Goal: Transaction & Acquisition: Obtain resource

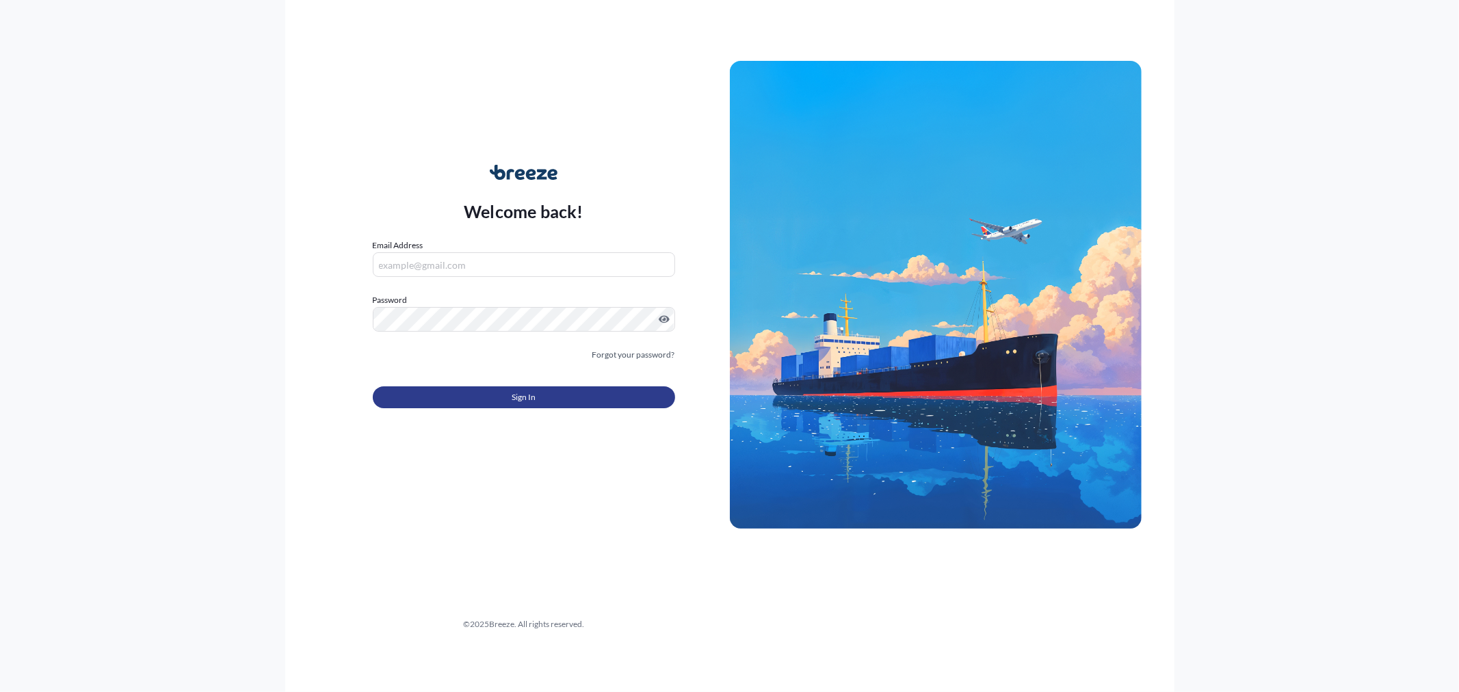
type input "[EMAIL_ADDRESS][DOMAIN_NAME]"
click at [425, 399] on button "Sign In" at bounding box center [524, 397] width 302 height 22
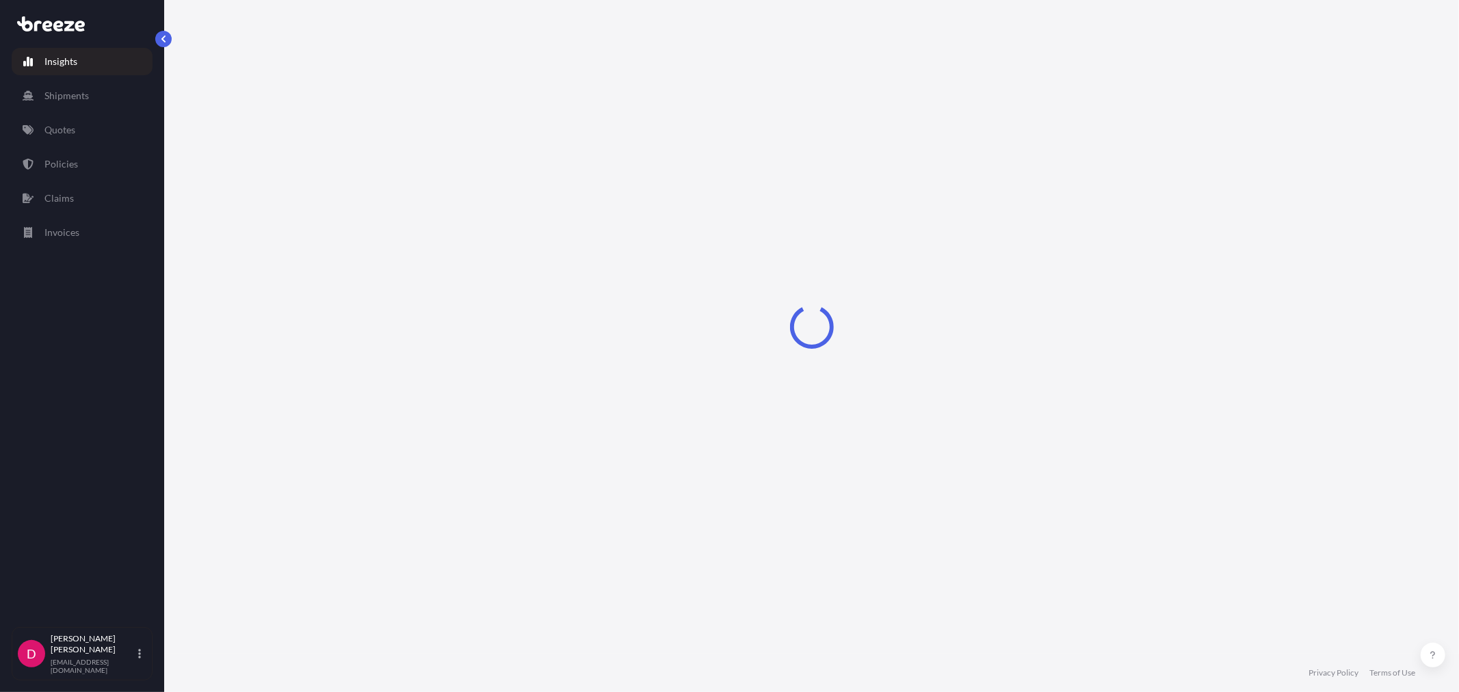
select select "2025"
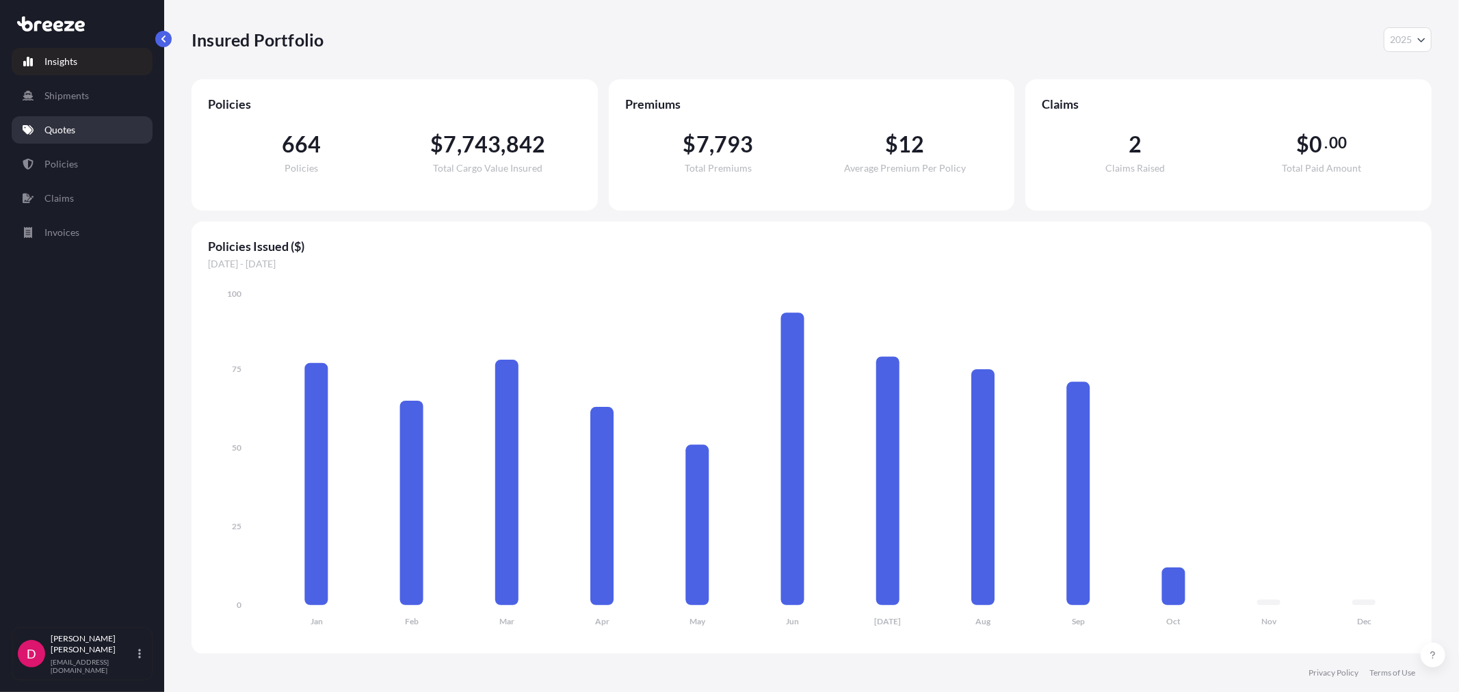
click at [72, 129] on p "Quotes" at bounding box center [59, 130] width 31 height 14
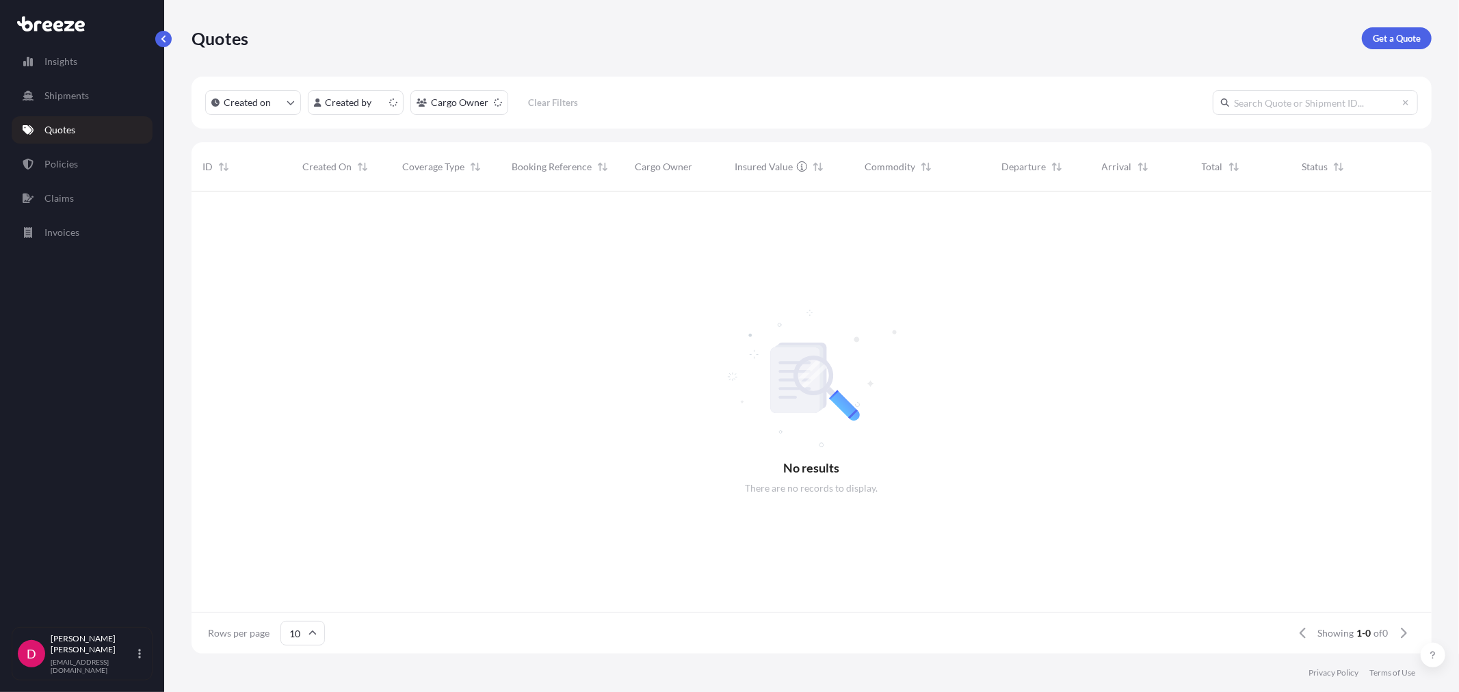
scroll to position [12, 12]
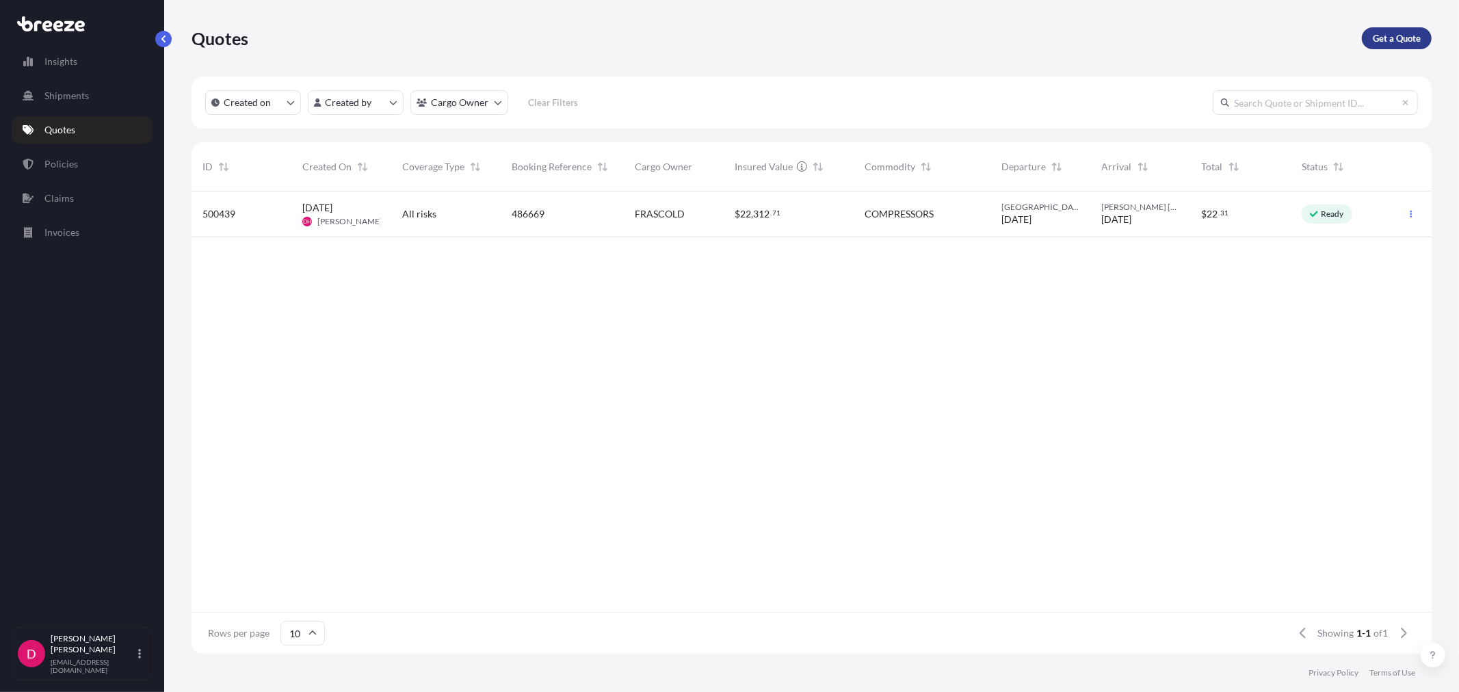
click at [1384, 34] on p "Get a Quote" at bounding box center [1396, 38] width 48 height 14
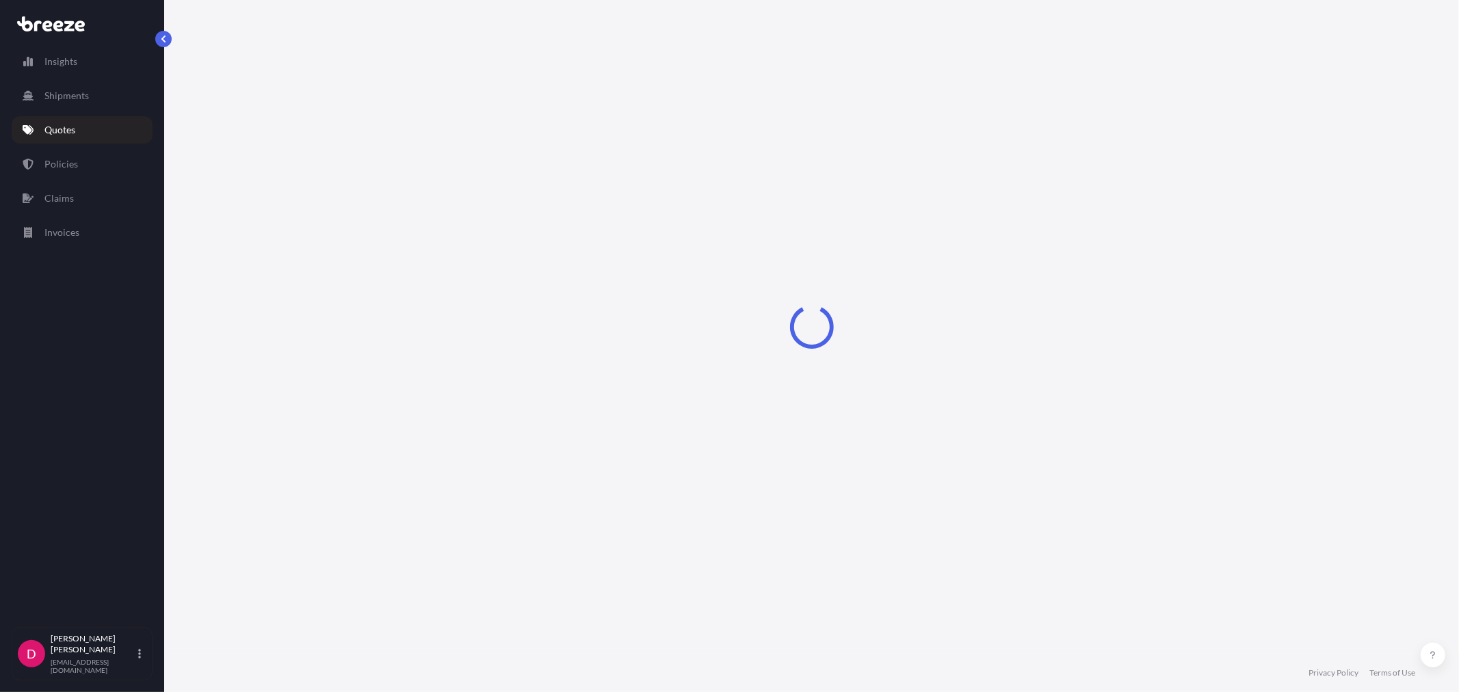
select select "Sea"
select select "1"
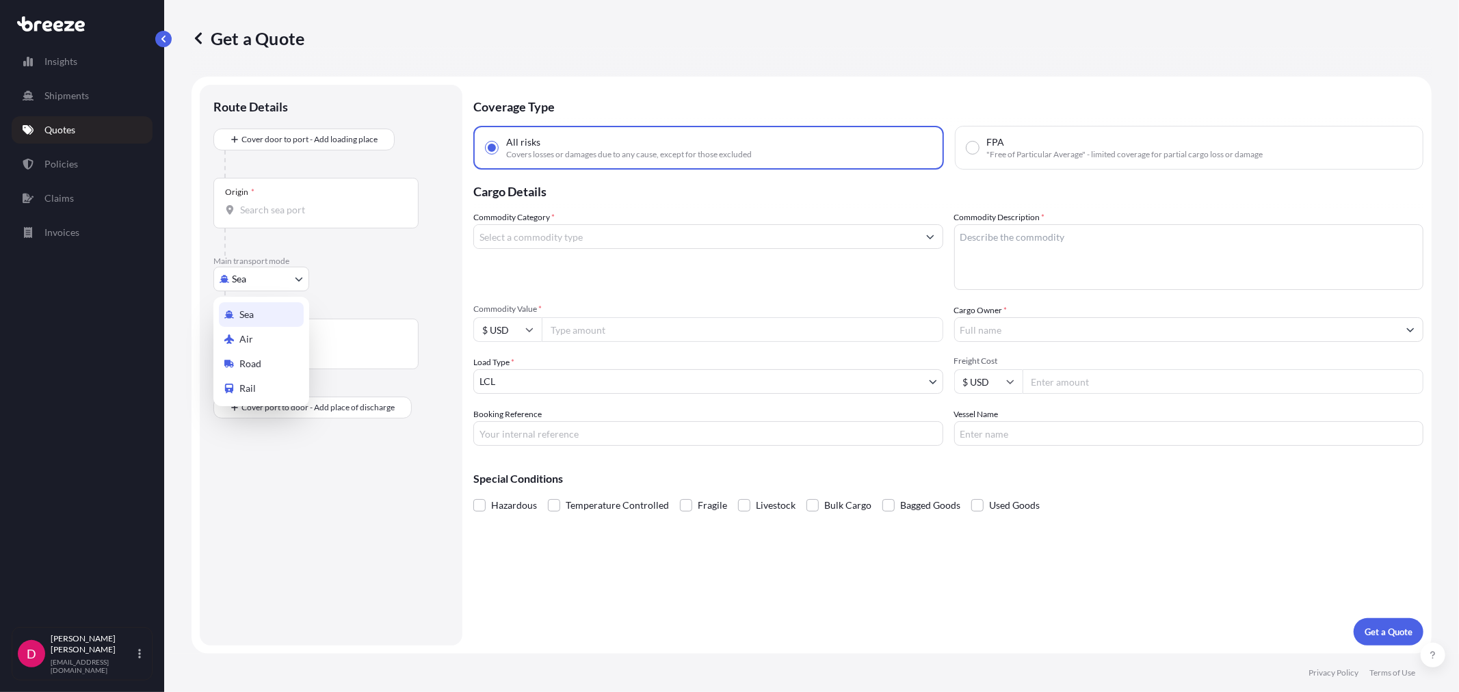
click at [265, 288] on body "Insights Shipments Quotes Policies Claims Invoices D [PERSON_NAME] [EMAIL_ADDRE…" at bounding box center [729, 346] width 1459 height 692
click at [261, 364] on div "Road" at bounding box center [261, 363] width 85 height 25
select select "Road"
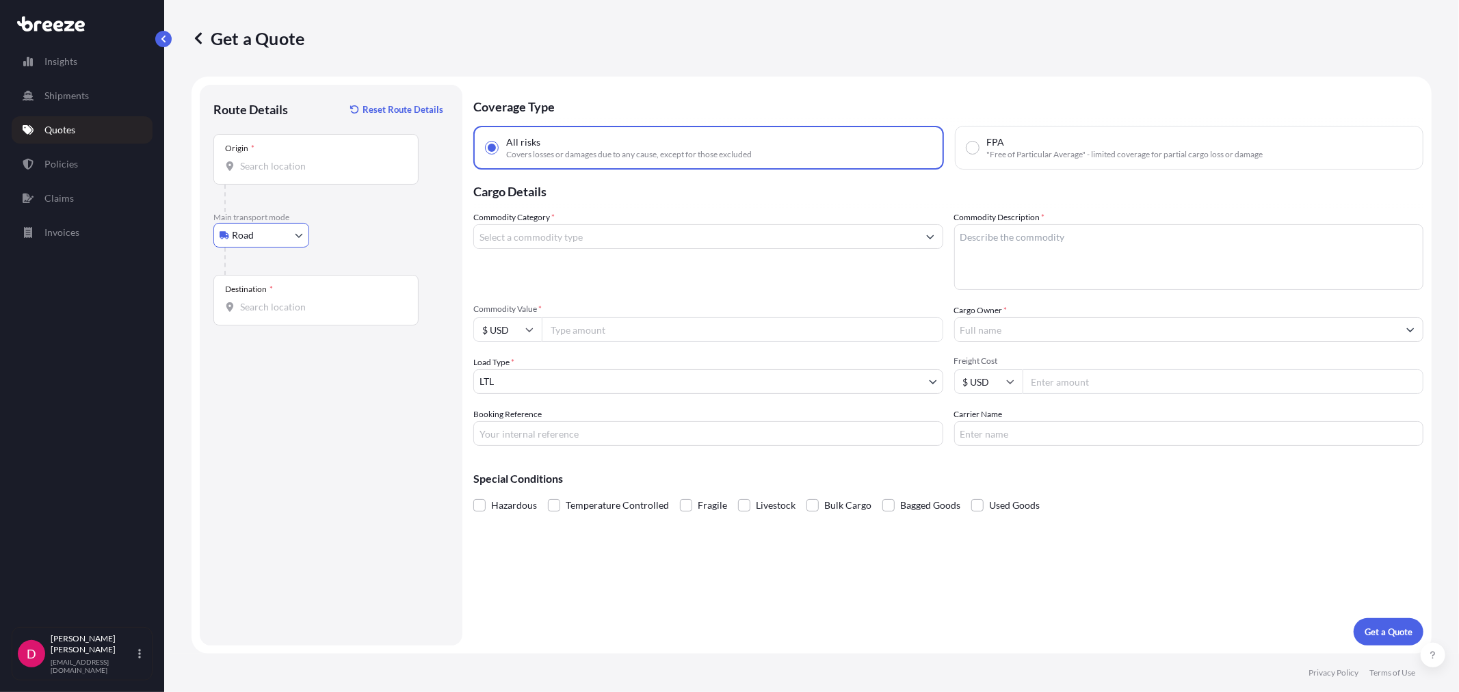
click at [288, 178] on div "Origin *" at bounding box center [315, 159] width 205 height 51
click at [288, 173] on input "Origin *" at bounding box center [320, 166] width 161 height 14
click at [289, 168] on input "Origin * Please select an origin" at bounding box center [320, 166] width 161 height 14
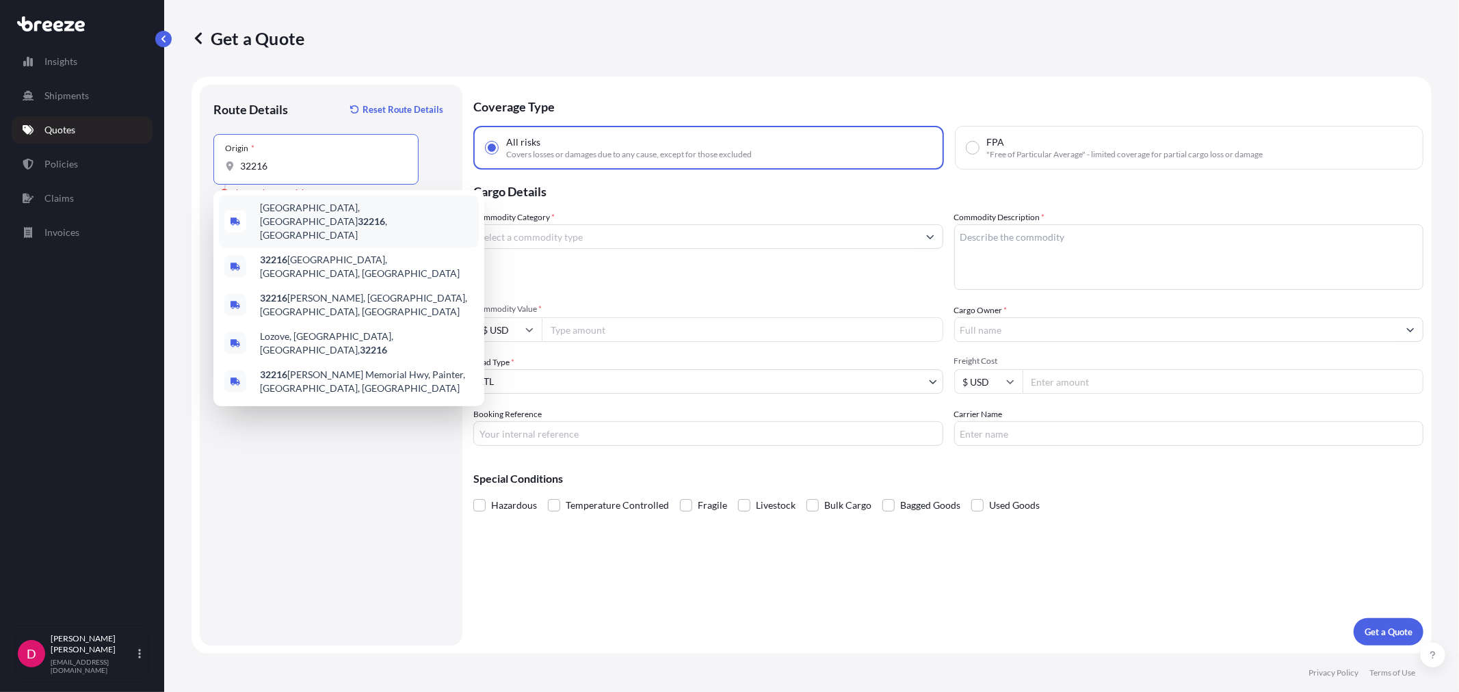
click at [319, 202] on div "[GEOGRAPHIC_DATA] , [GEOGRAPHIC_DATA]" at bounding box center [349, 222] width 260 height 52
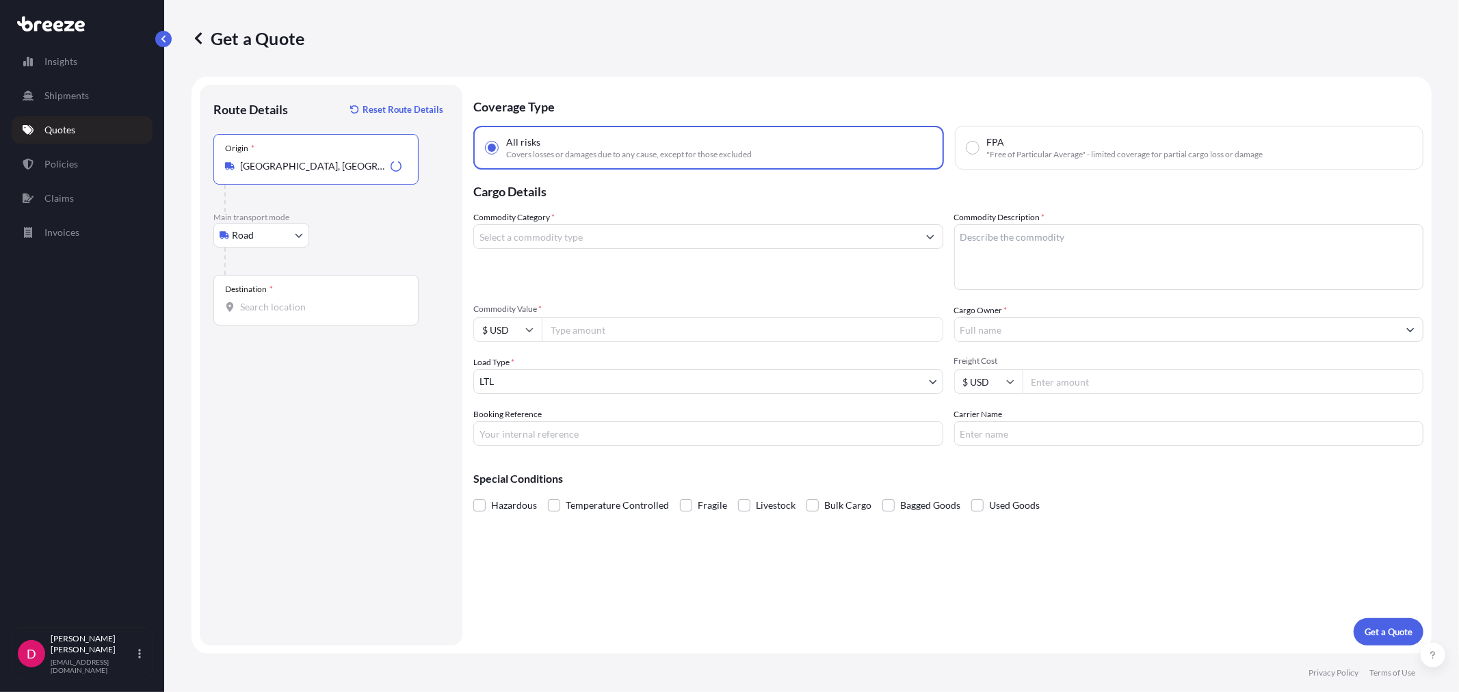
type input "[GEOGRAPHIC_DATA], [GEOGRAPHIC_DATA]"
click at [282, 300] on input "Destination *" at bounding box center [320, 307] width 161 height 14
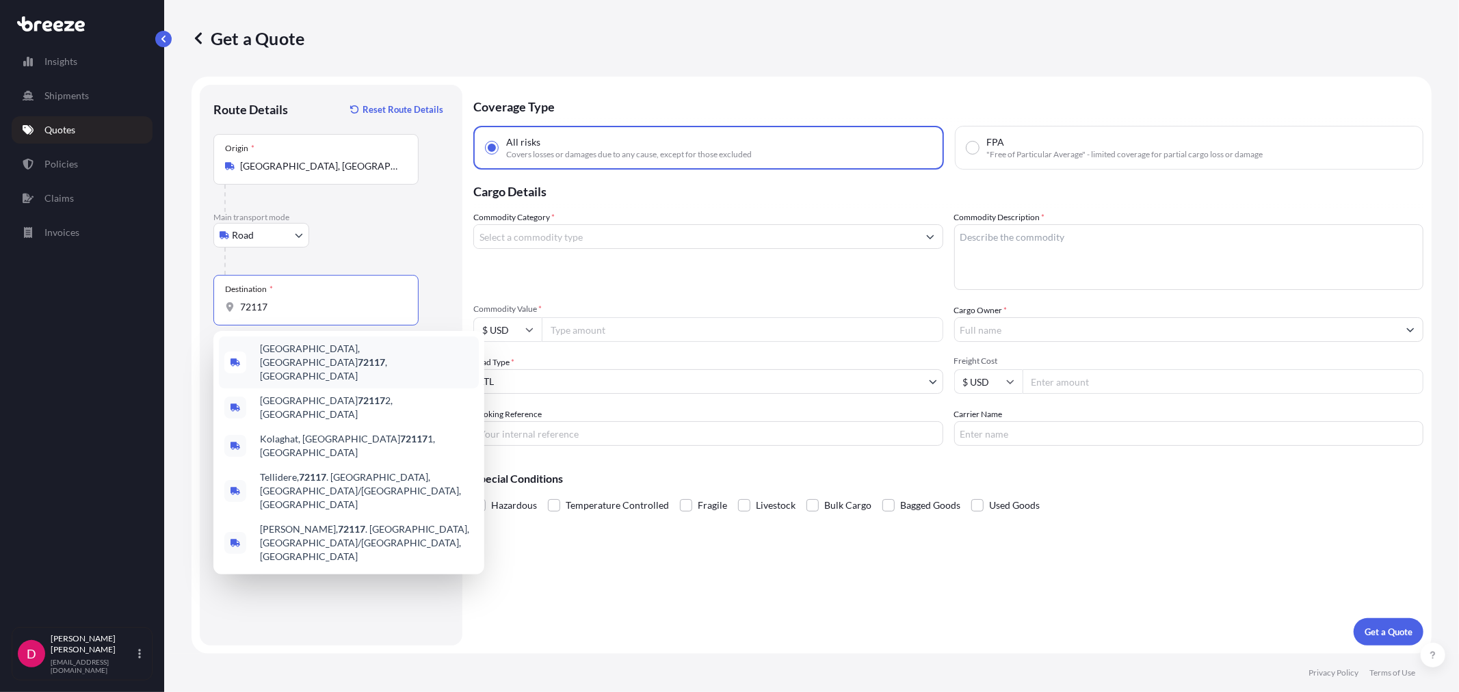
click at [294, 358] on span "[GEOGRAPHIC_DATA] , [GEOGRAPHIC_DATA]" at bounding box center [366, 362] width 213 height 41
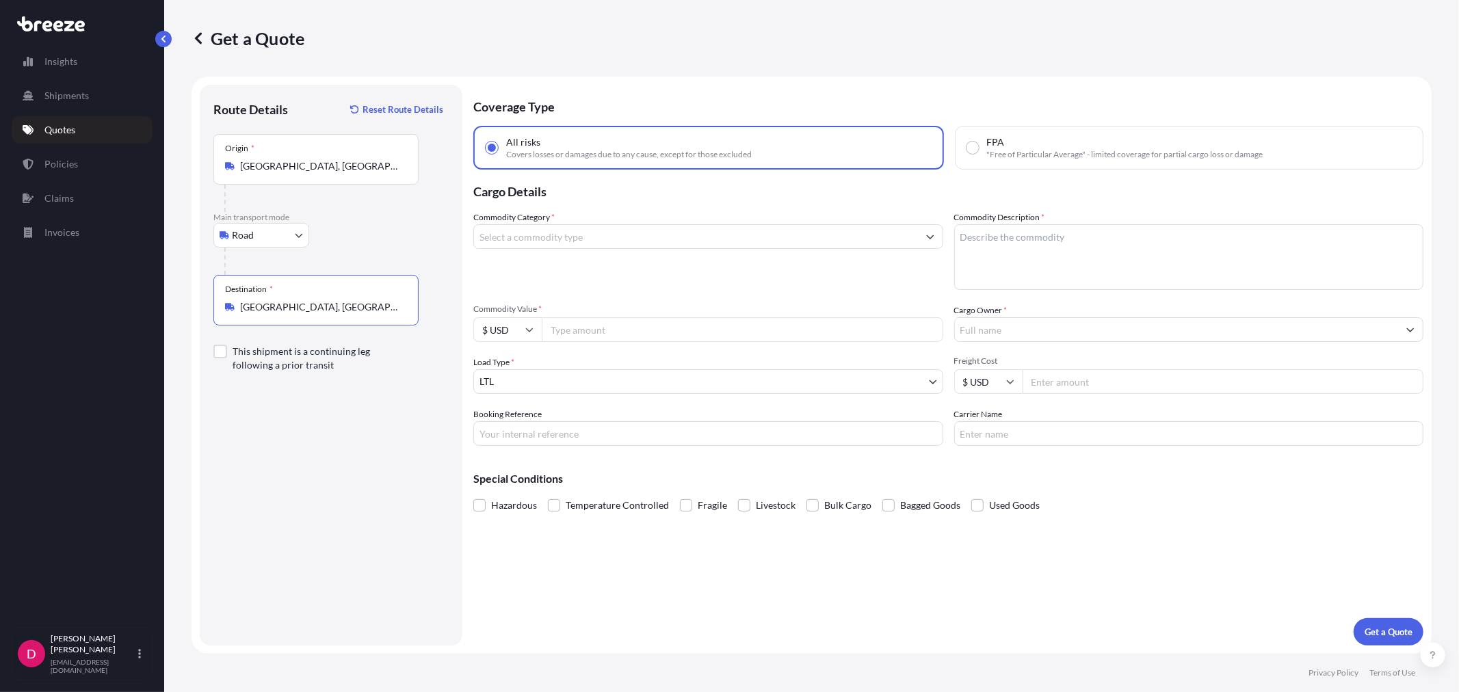
type input "[GEOGRAPHIC_DATA], [GEOGRAPHIC_DATA]"
click at [626, 228] on input "Commodity Category *" at bounding box center [696, 236] width 444 height 25
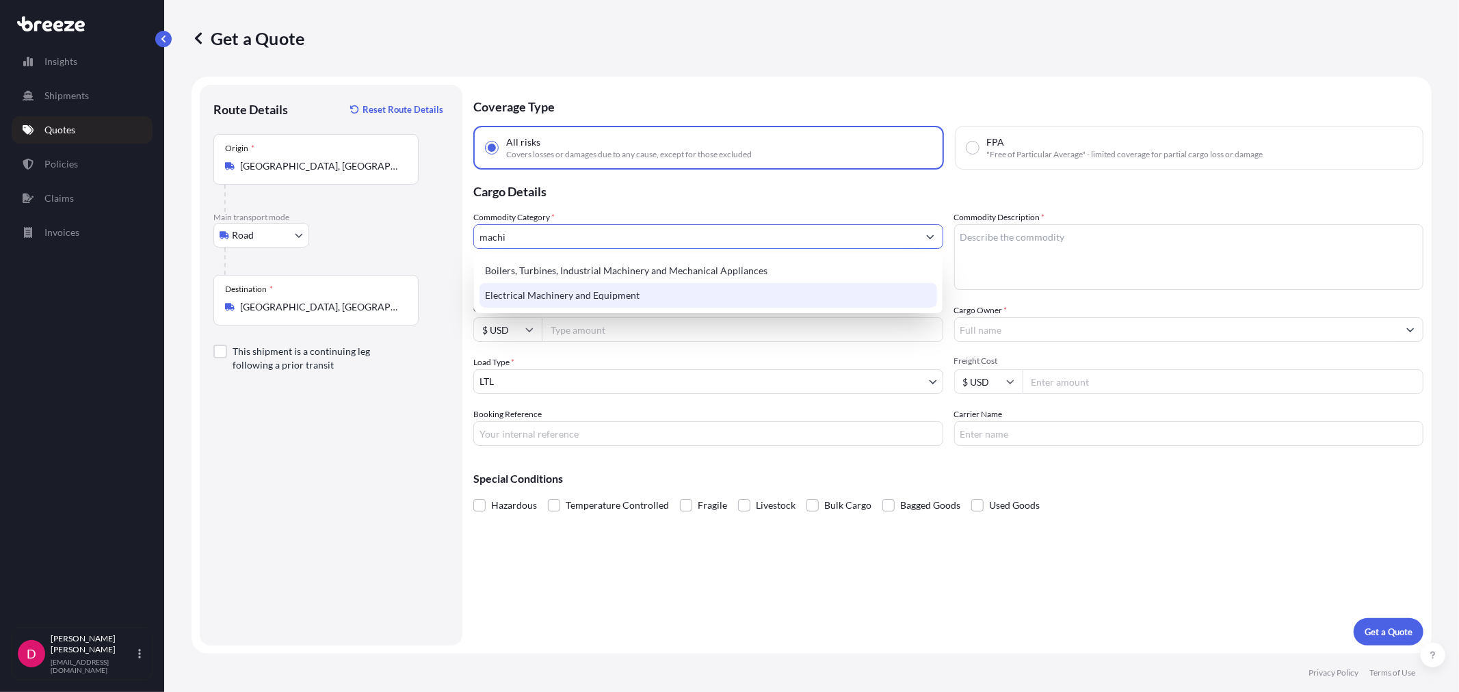
click at [609, 289] on div "Electrical Machinery and Equipment" at bounding box center [707, 295] width 457 height 25
type input "Electrical Machinery and Equipment"
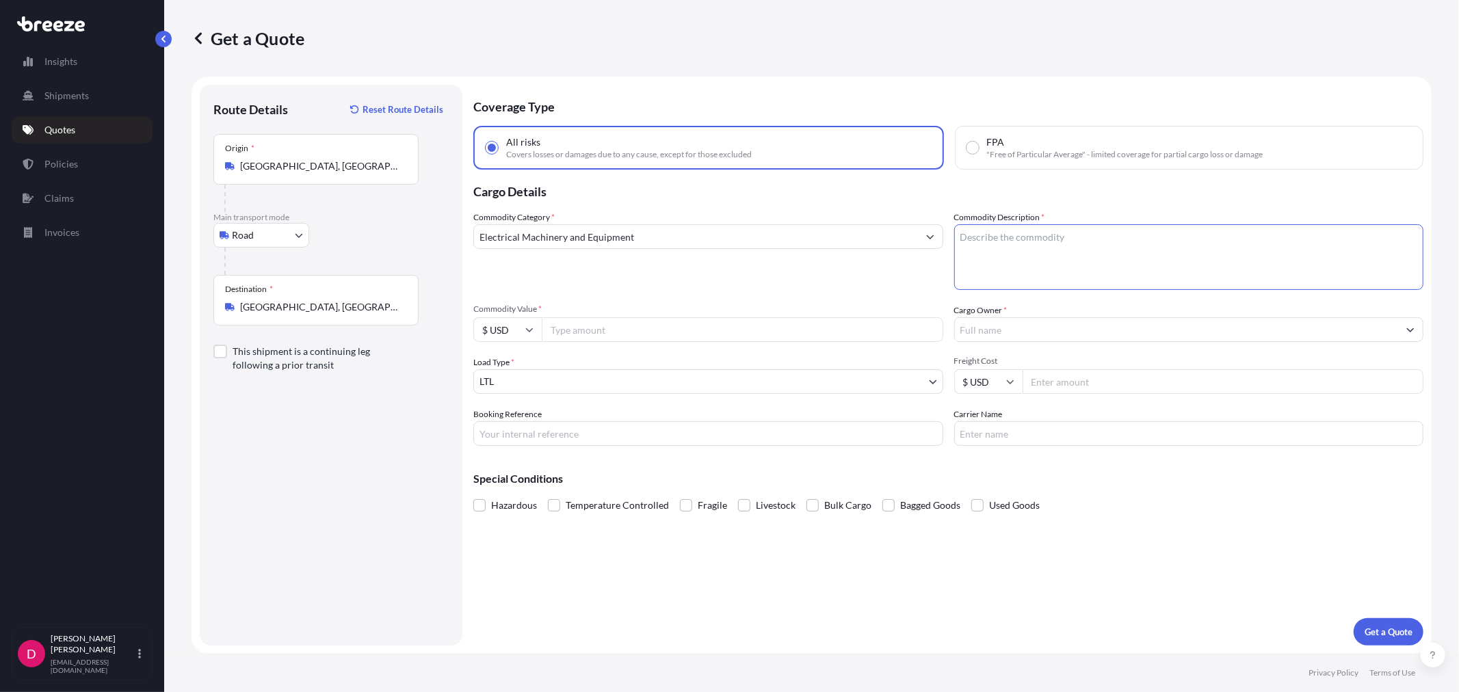
click at [1091, 269] on textarea "Commodity Description *" at bounding box center [1189, 257] width 470 height 66
type textarea "COMPRESSORS"
click at [578, 326] on input "Commodity Value *" at bounding box center [742, 329] width 401 height 25
type input "2000.00"
click at [983, 332] on input "Cargo Owner *" at bounding box center [1177, 329] width 444 height 25
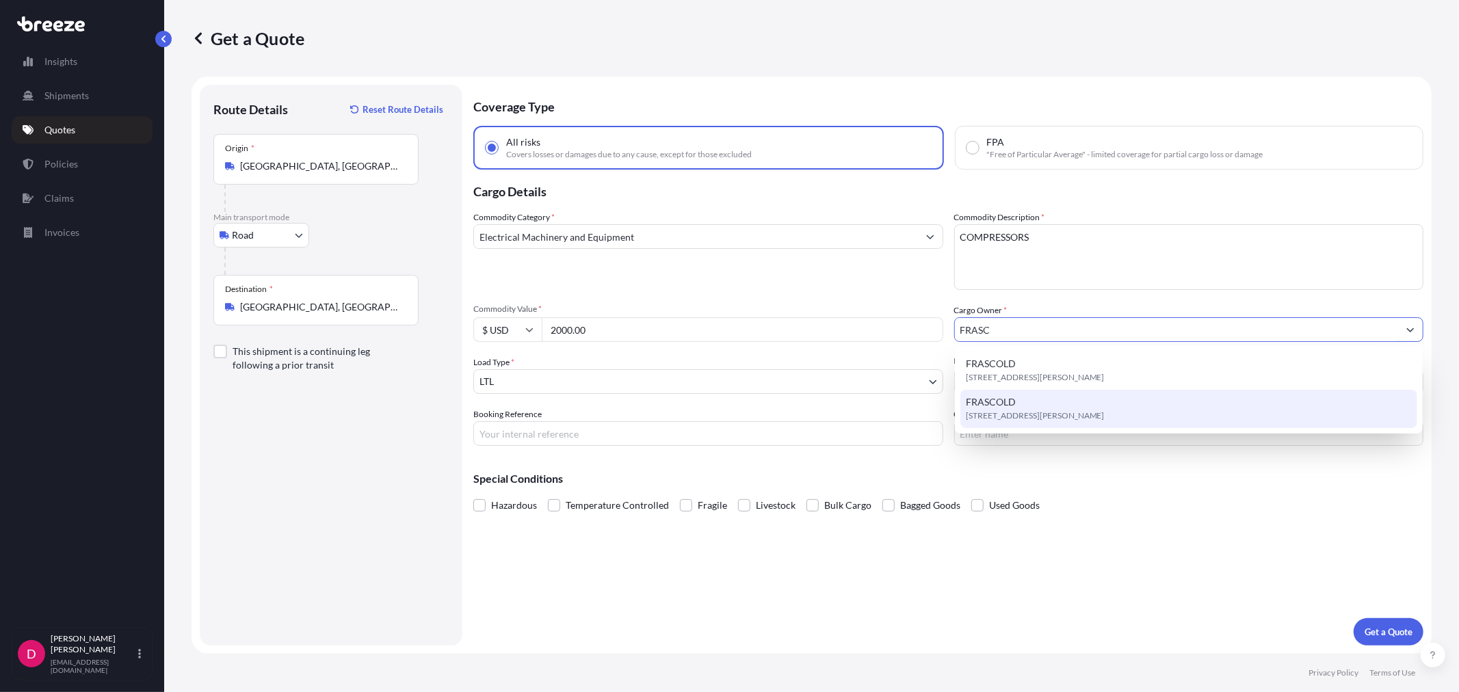
click at [1024, 401] on div "FRASCOLD [STREET_ADDRESS][PERSON_NAME]" at bounding box center [1188, 409] width 457 height 38
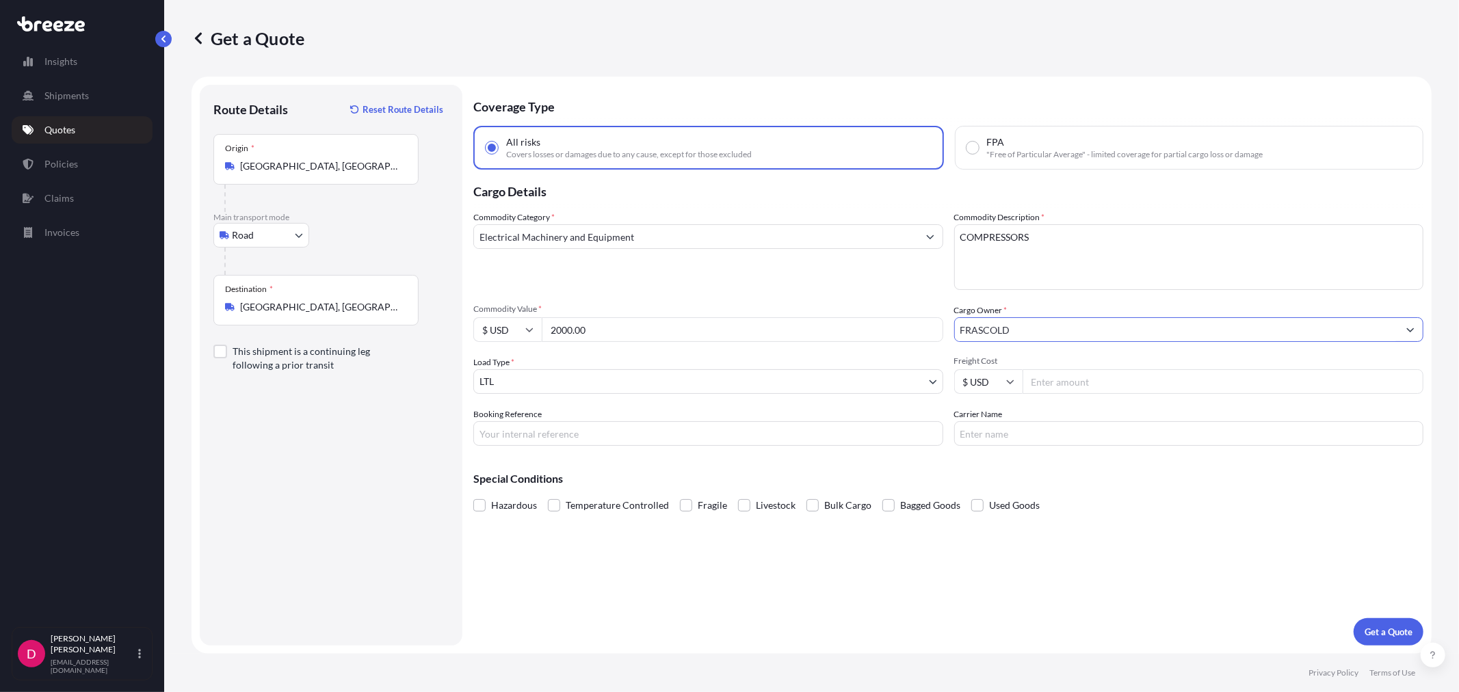
type input "FRASCOLD"
click at [587, 438] on input "Booking Reference" at bounding box center [708, 433] width 470 height 25
type input "486817"
click at [1098, 382] on input "Freight Cost" at bounding box center [1222, 381] width 401 height 25
type input "211.12"
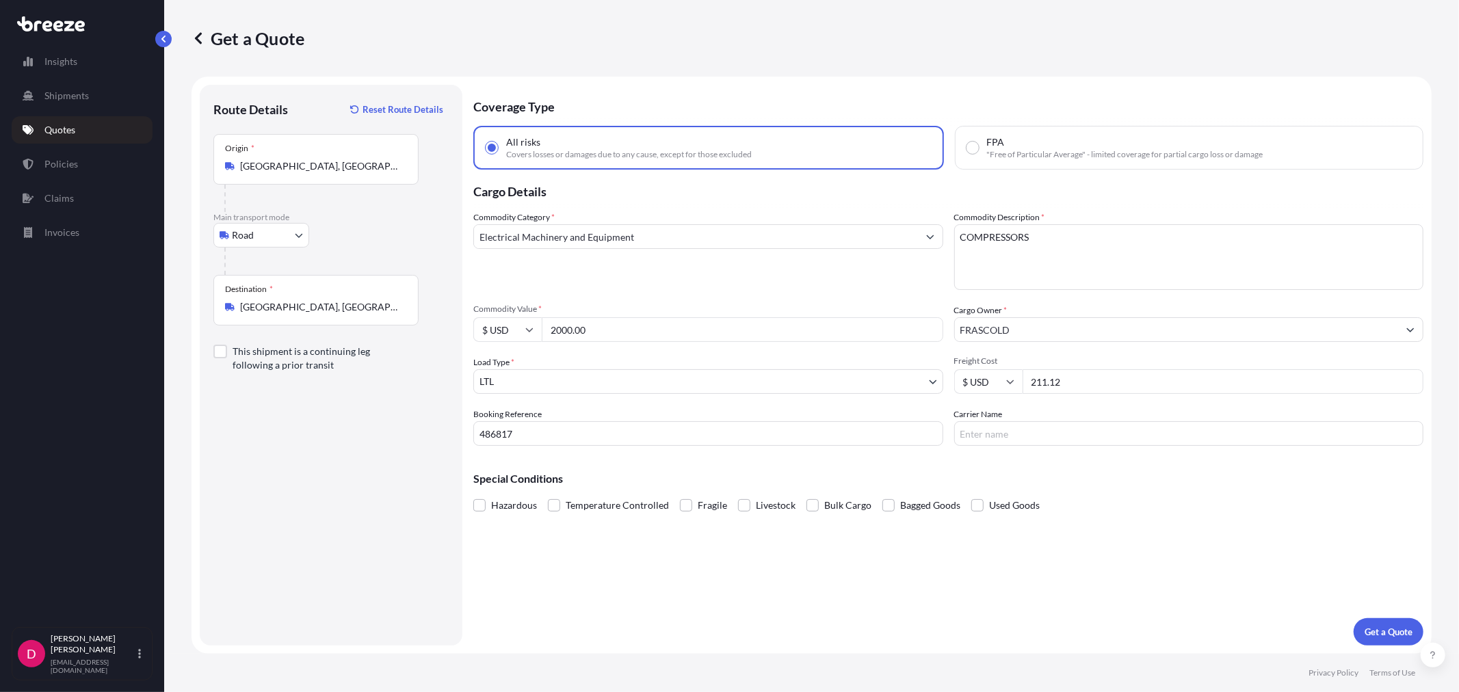
click at [1006, 436] on input "Carrier Name" at bounding box center [1189, 433] width 470 height 25
type input "FEDEX PRIORITY"
click at [1385, 630] on p "Get a Quote" at bounding box center [1388, 632] width 48 height 14
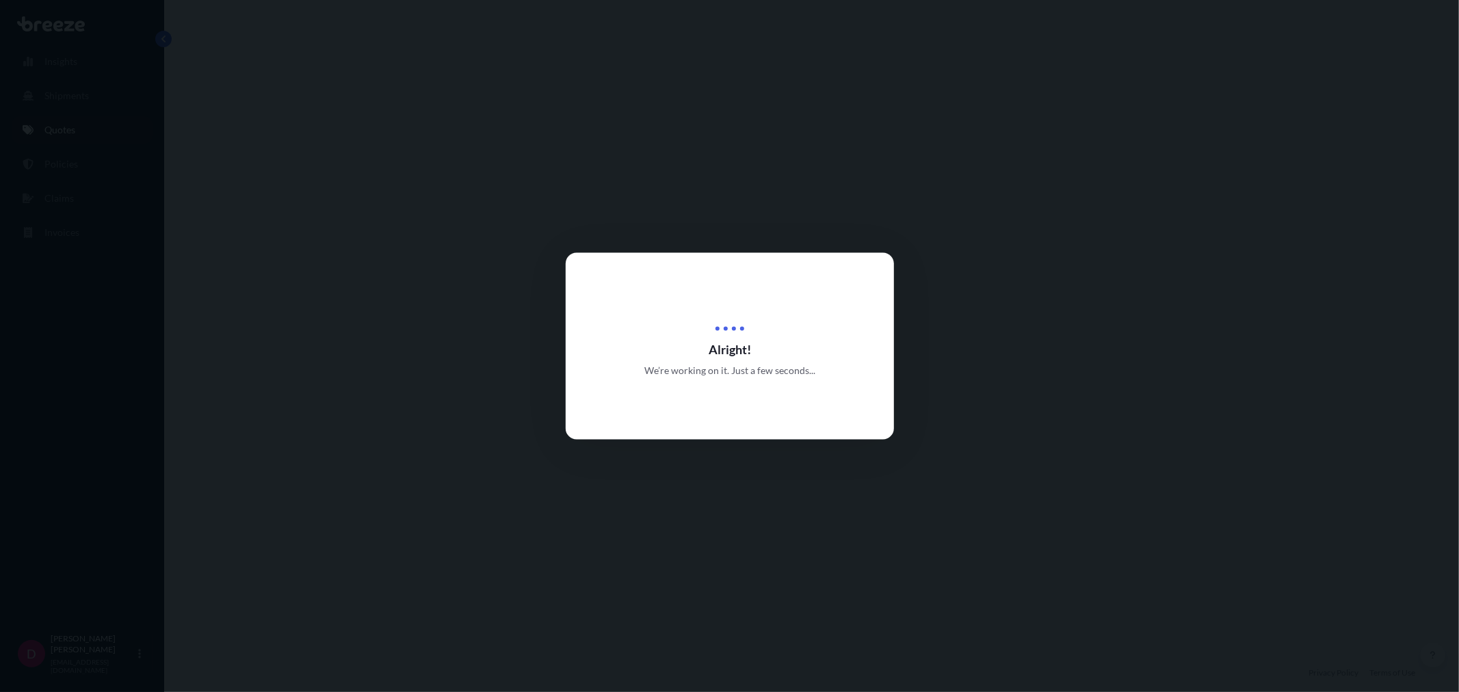
select select "Road"
select select "1"
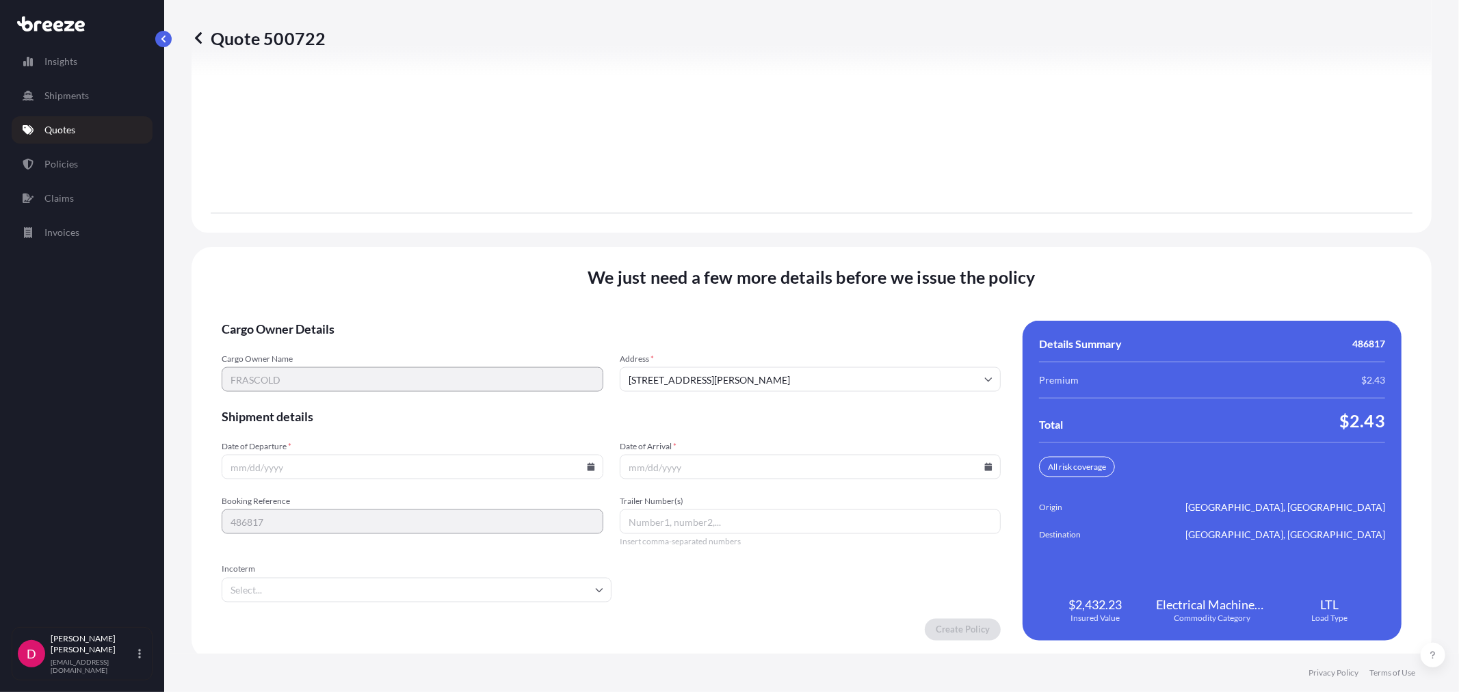
scroll to position [1649, 0]
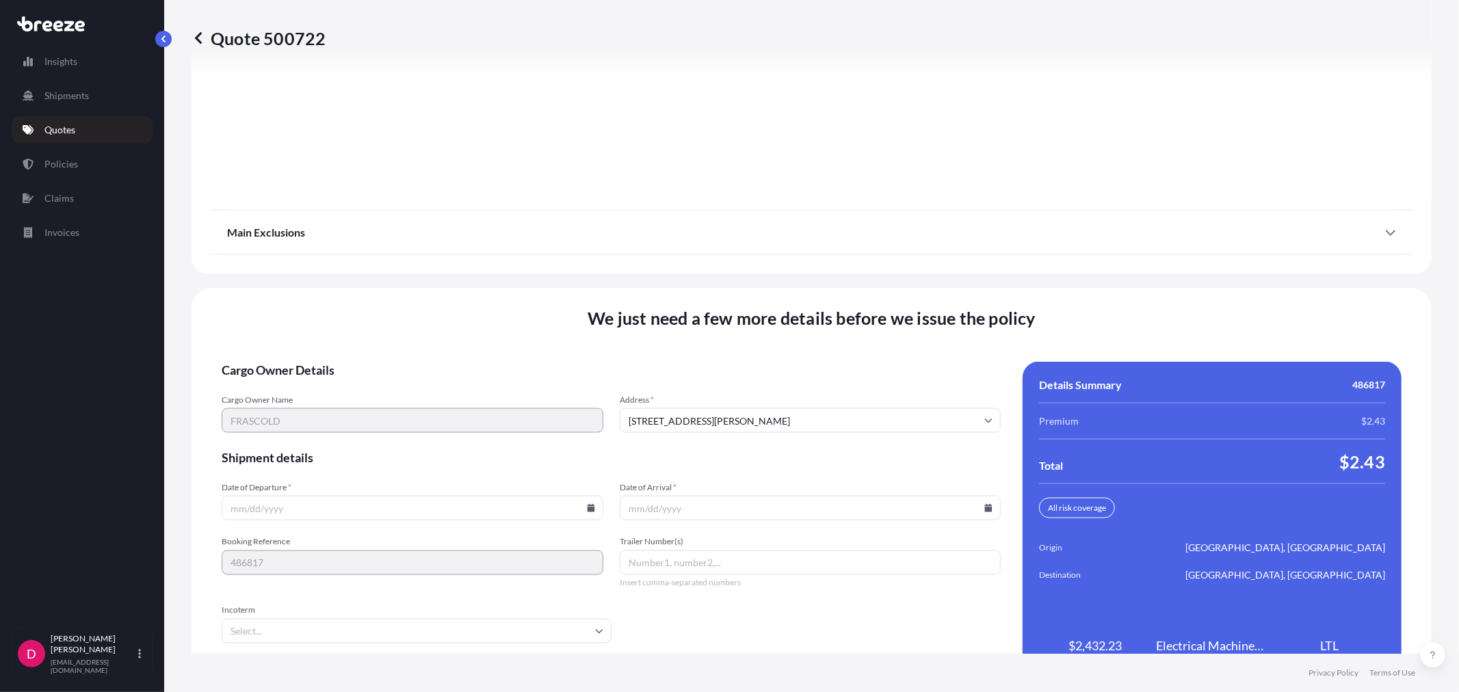
click at [587, 504] on icon at bounding box center [591, 508] width 8 height 8
click at [445, 334] on button "3" at bounding box center [442, 332] width 22 height 22
type input "[DATE]"
click at [984, 504] on icon at bounding box center [988, 508] width 8 height 8
click at [828, 359] on button "10" at bounding box center [836, 358] width 22 height 22
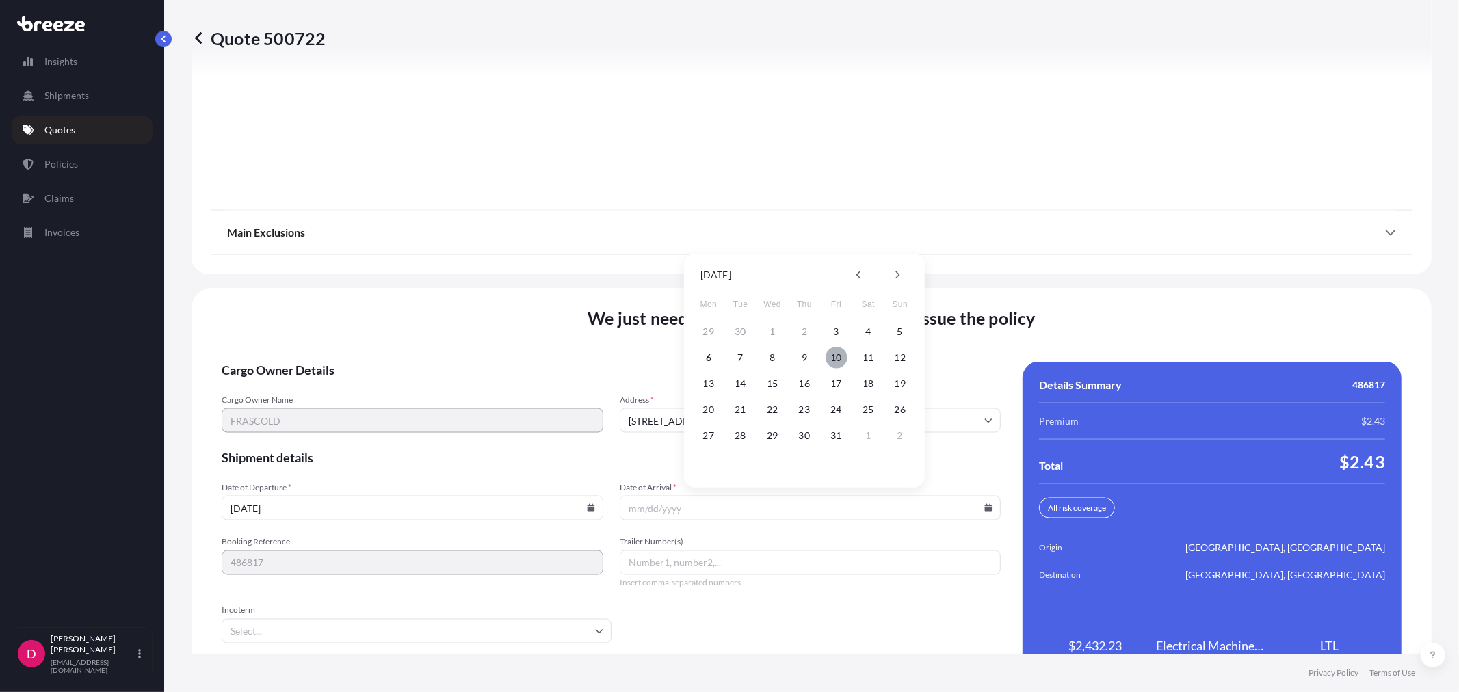
type input "[DATE]"
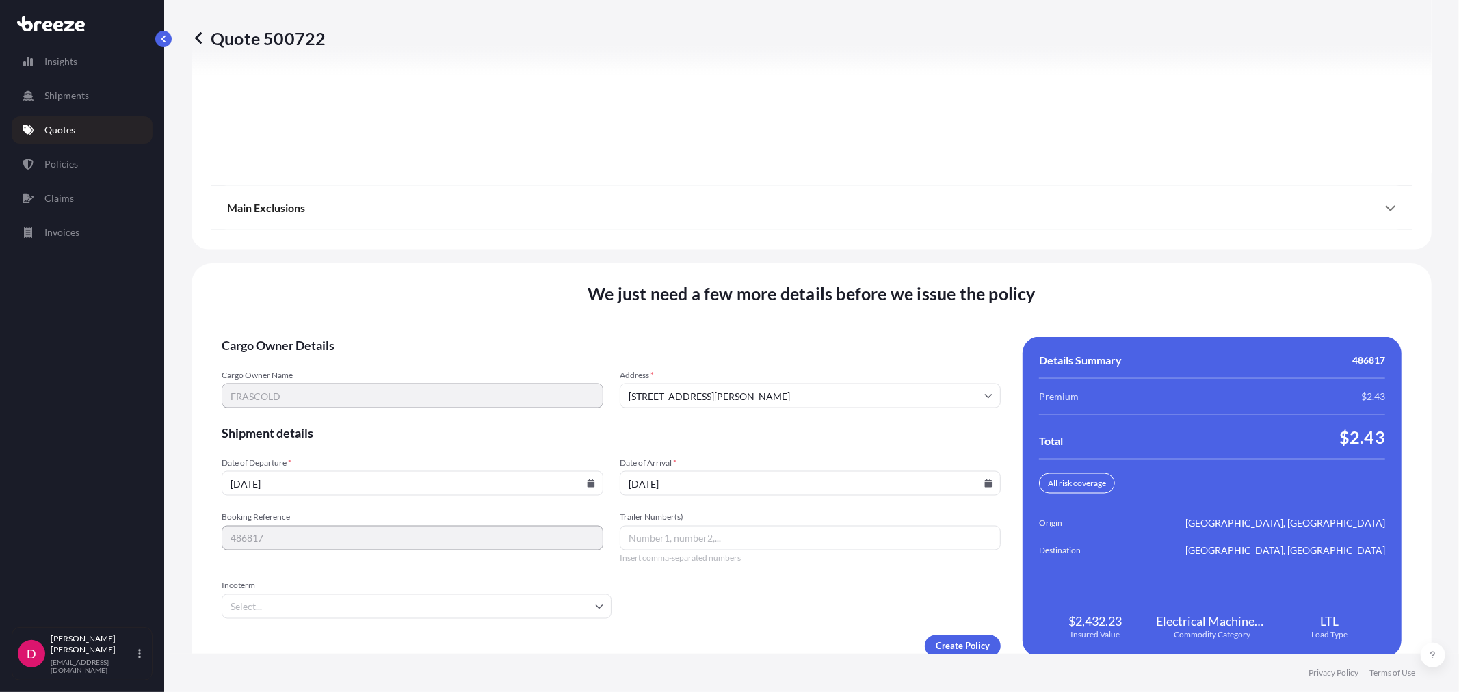
scroll to position [1692, 0]
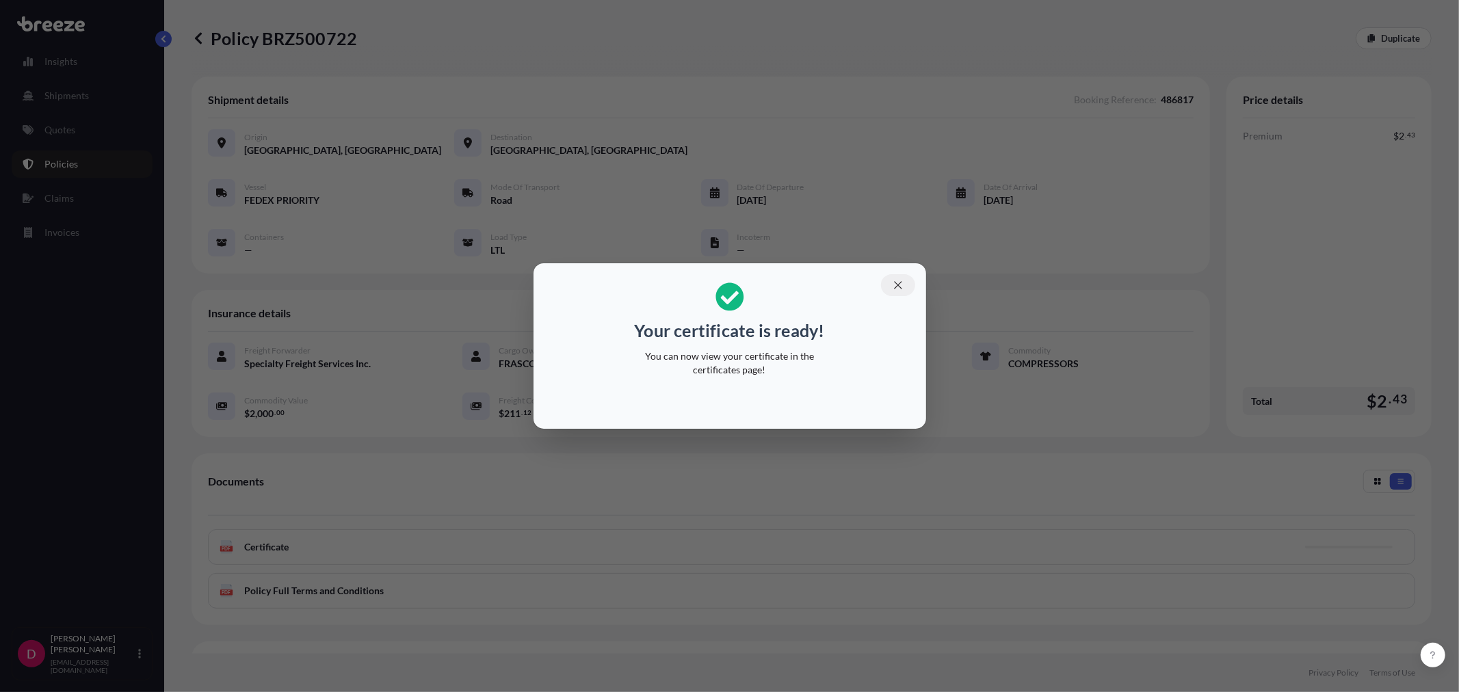
click at [905, 285] on button "button" at bounding box center [898, 285] width 34 height 22
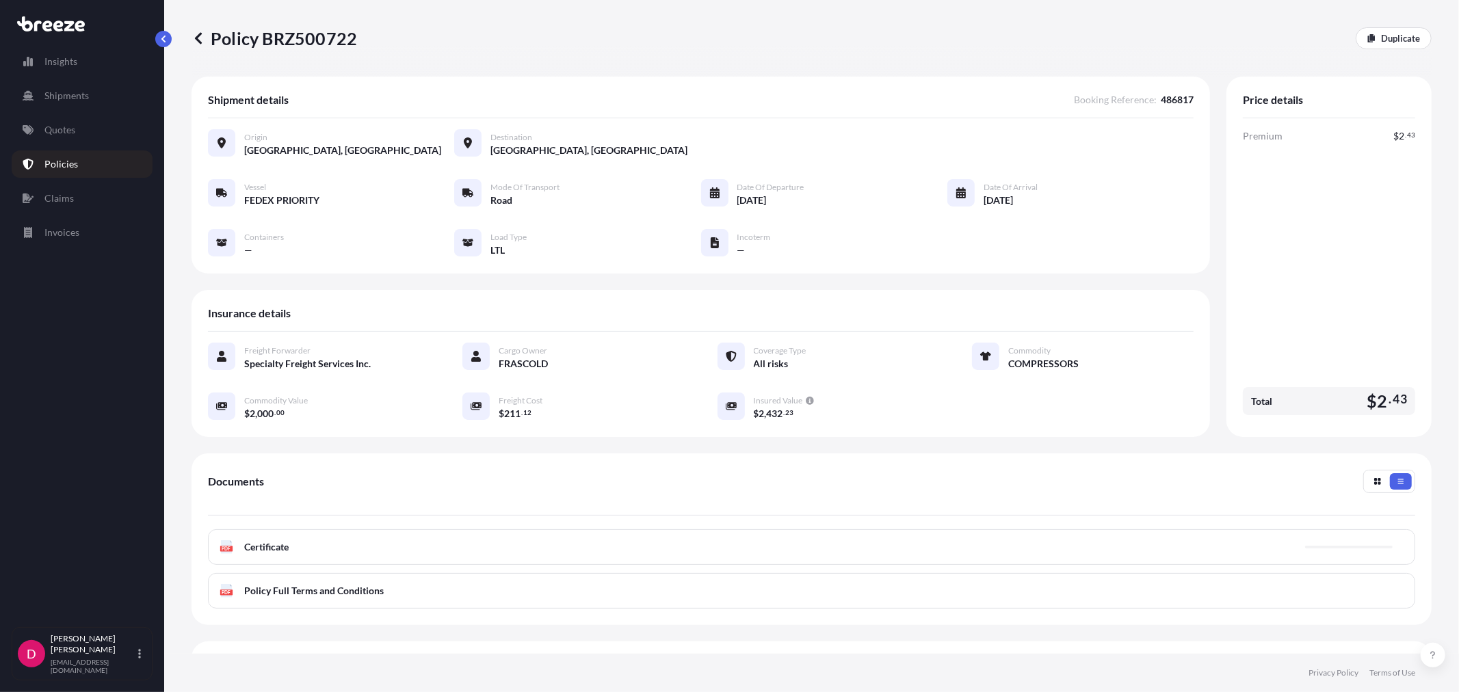
click at [300, 44] on p "Policy BRZ500722" at bounding box center [273, 38] width 165 height 22
copy p "BRZ500722"
click at [67, 126] on p "Quotes" at bounding box center [59, 130] width 31 height 14
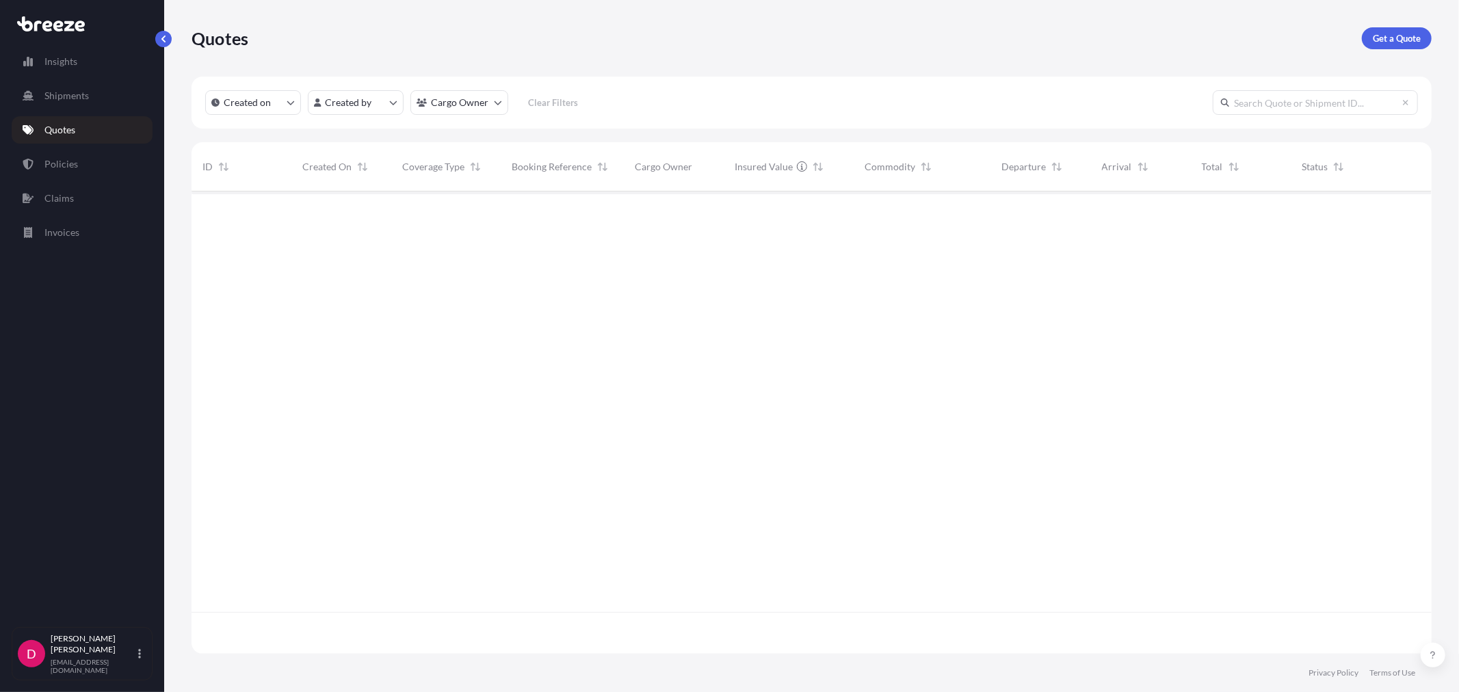
scroll to position [459, 1228]
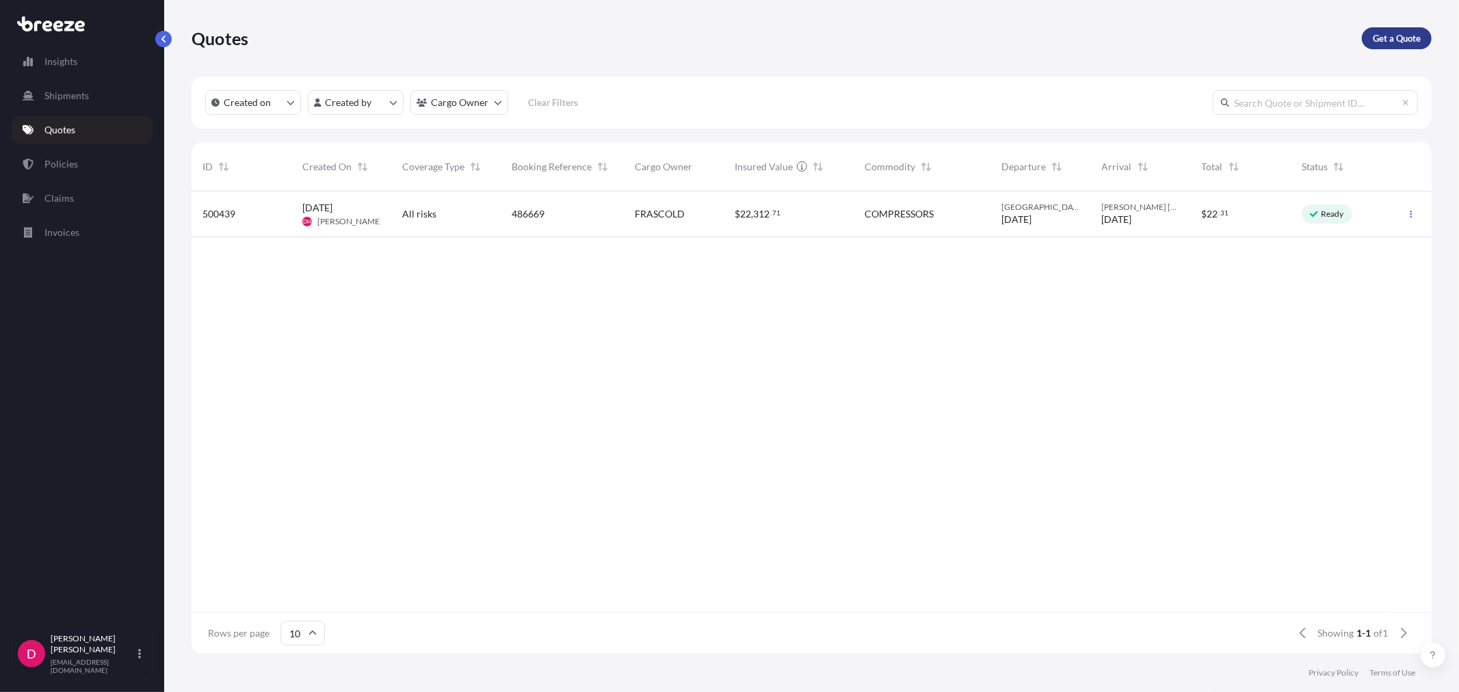
click at [1379, 33] on p "Get a Quote" at bounding box center [1396, 38] width 48 height 14
select select "Sea"
select select "1"
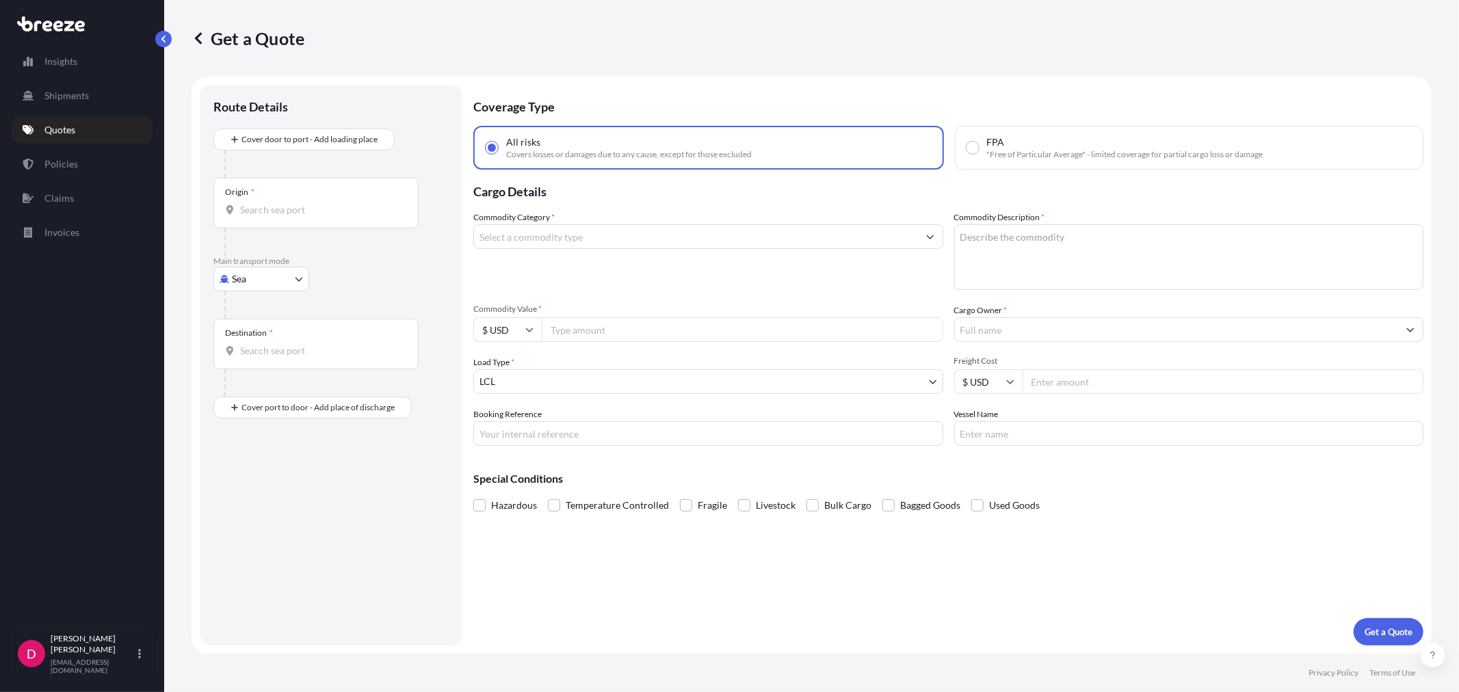
click at [264, 276] on body "Insights Shipments Quotes Policies Claims Invoices D [PERSON_NAME] [EMAIL_ADDRE…" at bounding box center [729, 346] width 1459 height 692
click at [263, 367] on div "Road" at bounding box center [261, 363] width 85 height 25
select select "Road"
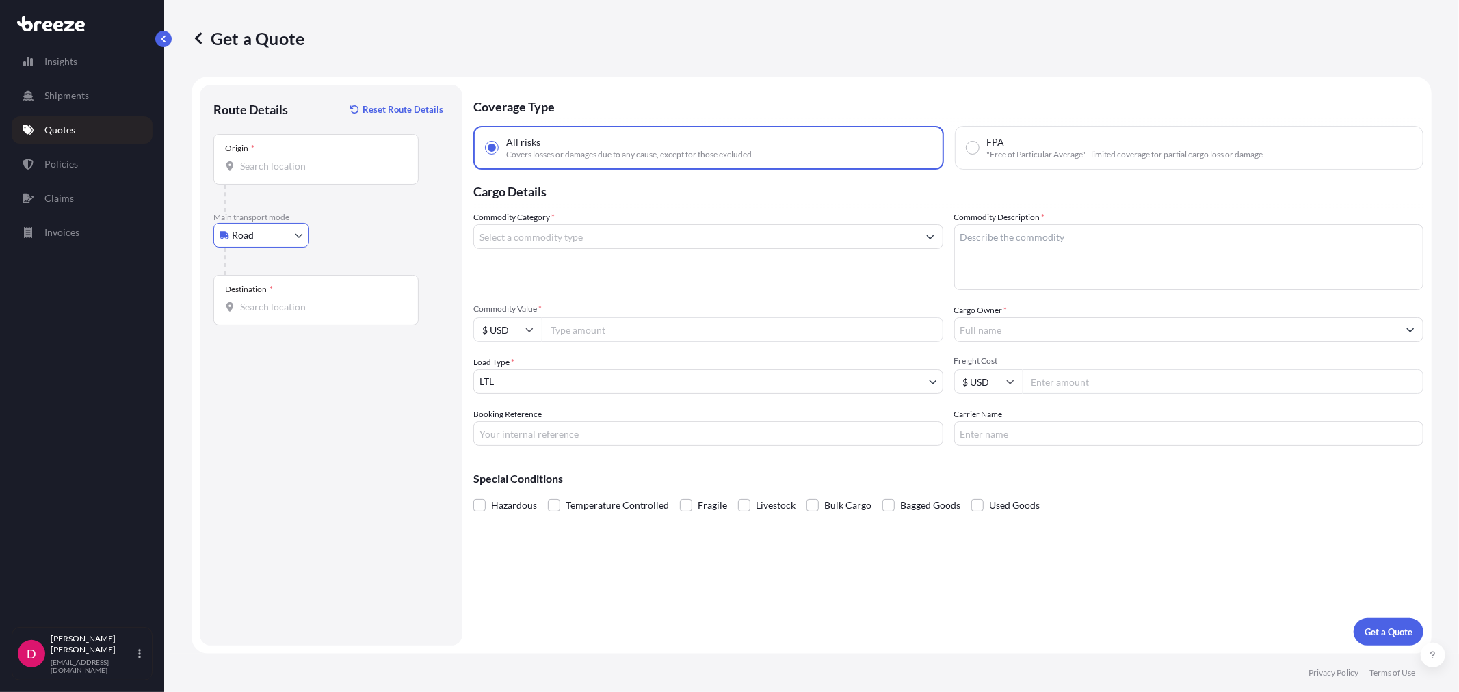
click at [288, 164] on input "Origin *" at bounding box center [320, 166] width 161 height 14
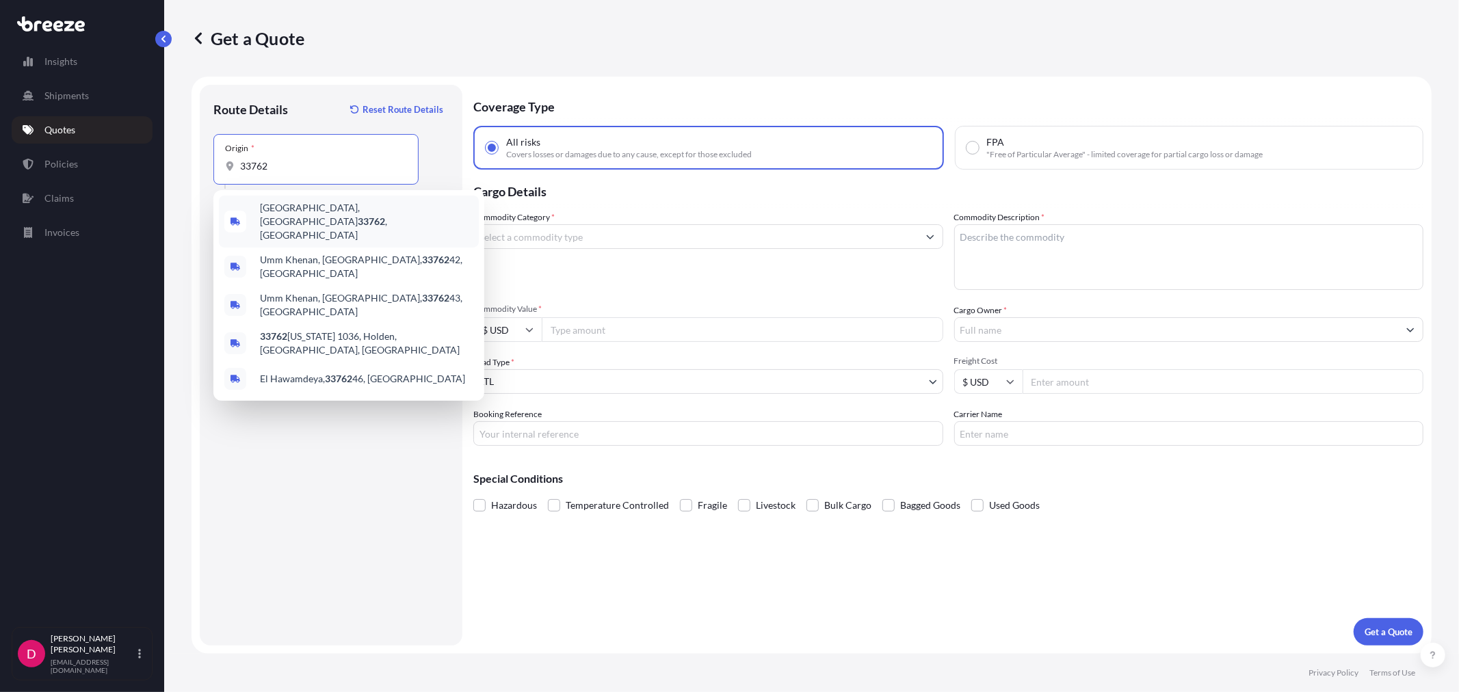
click at [296, 210] on span "[GEOGRAPHIC_DATA] , [GEOGRAPHIC_DATA]" at bounding box center [366, 221] width 213 height 41
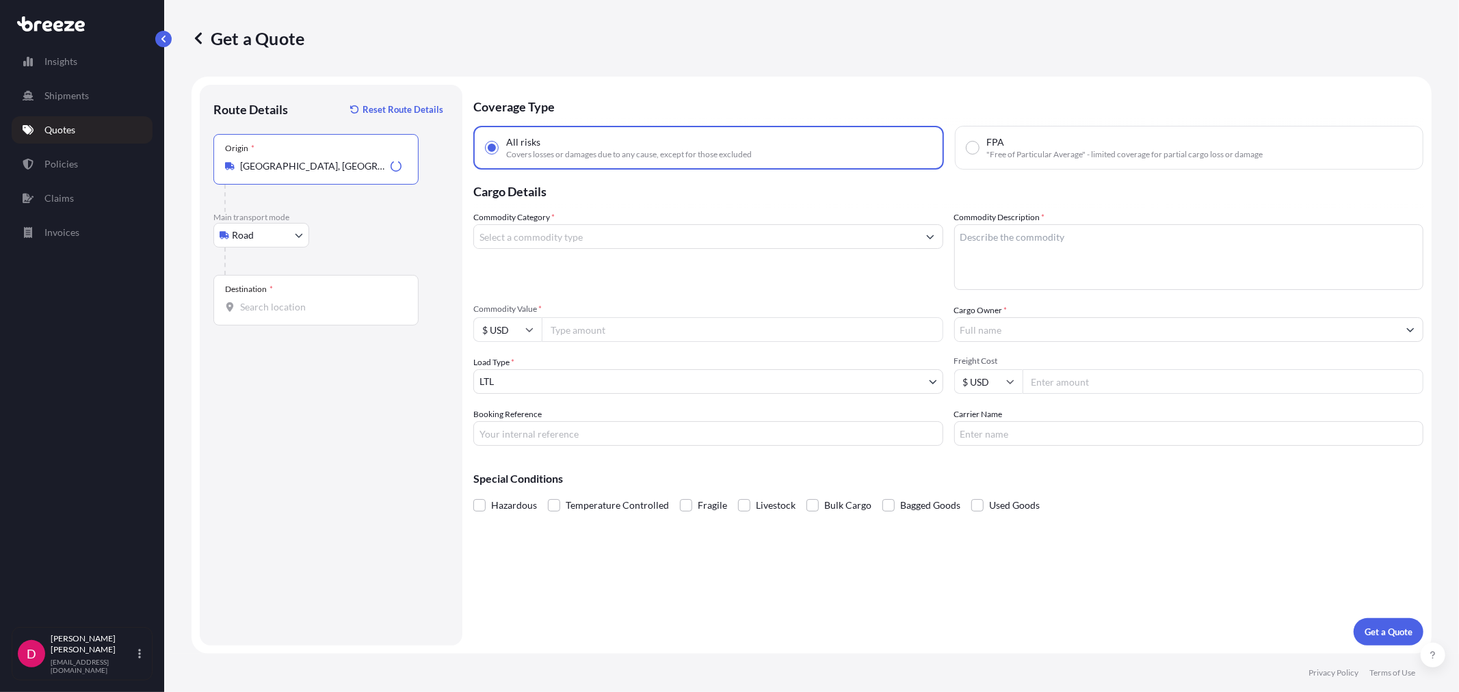
type input "[GEOGRAPHIC_DATA], [GEOGRAPHIC_DATA]"
click at [286, 308] on input "Destination *" at bounding box center [320, 307] width 161 height 14
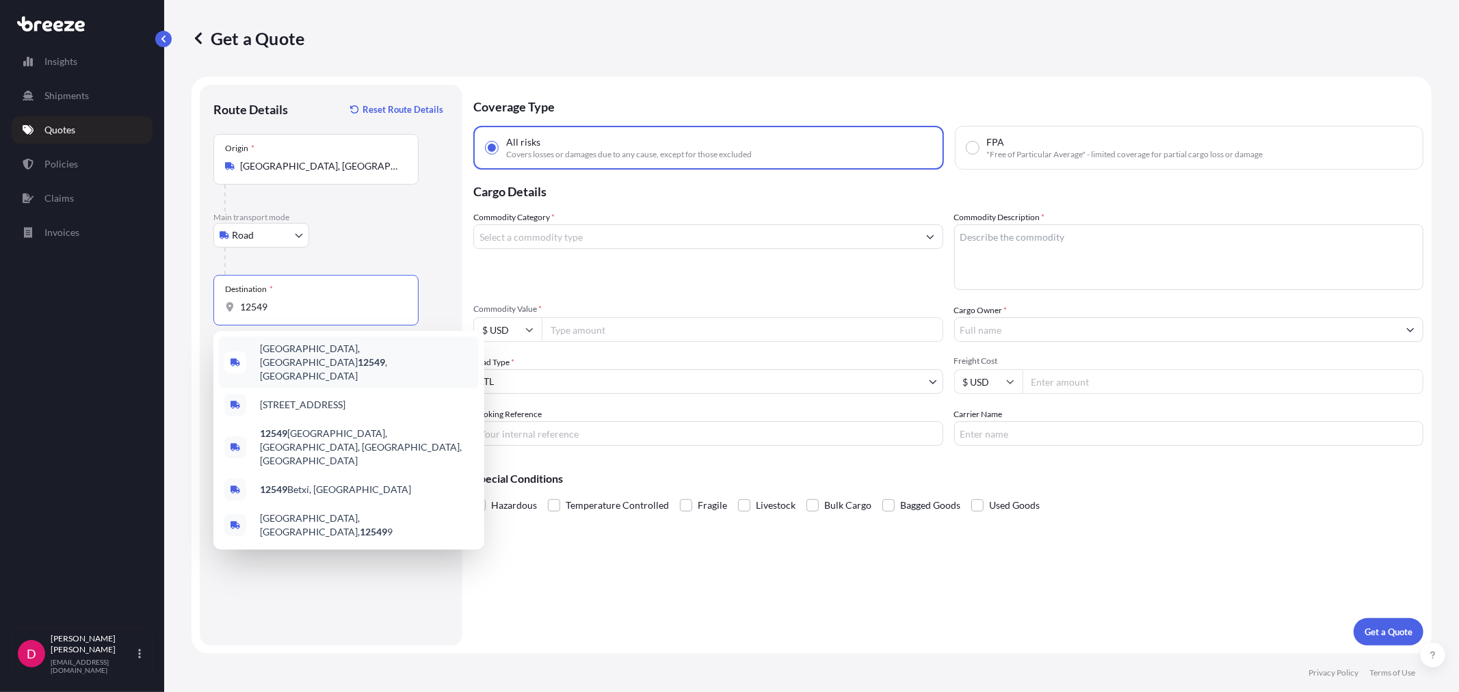
click at [304, 357] on span "[GEOGRAPHIC_DATA], [GEOGRAPHIC_DATA] 12549 , [GEOGRAPHIC_DATA]" at bounding box center [366, 362] width 213 height 41
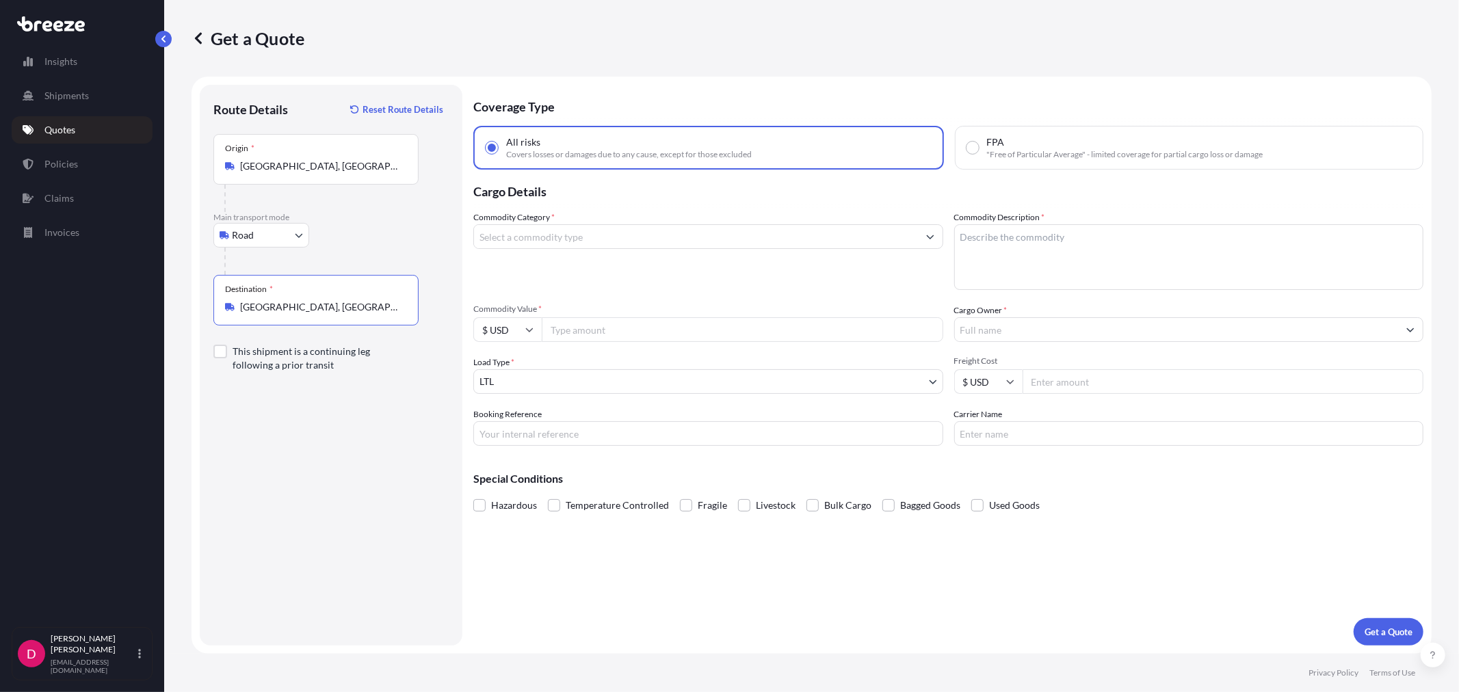
type input "[GEOGRAPHIC_DATA], [GEOGRAPHIC_DATA] 12549, [GEOGRAPHIC_DATA]"
click at [666, 240] on input "Commodity Category *" at bounding box center [696, 236] width 444 height 25
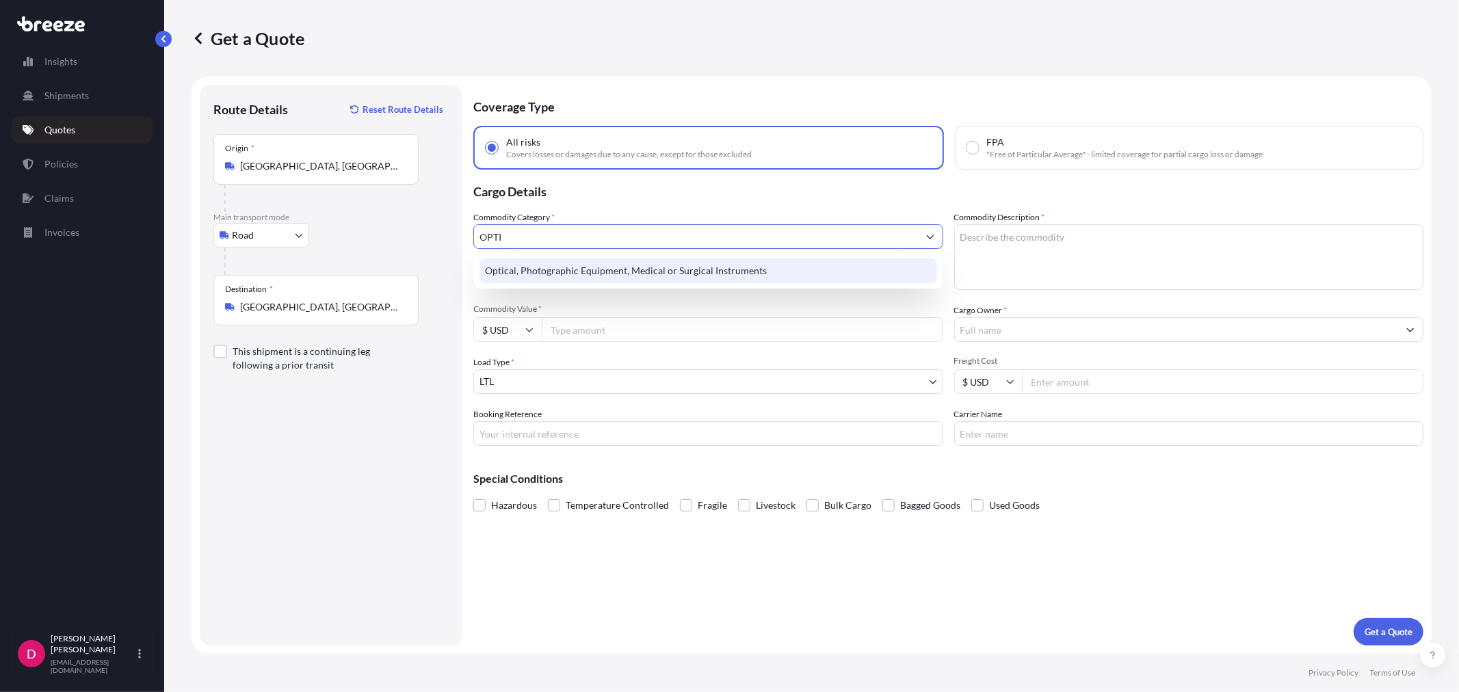
click at [684, 268] on div "Optical, Photographic Equipment, Medical or Surgical Instruments" at bounding box center [707, 270] width 457 height 25
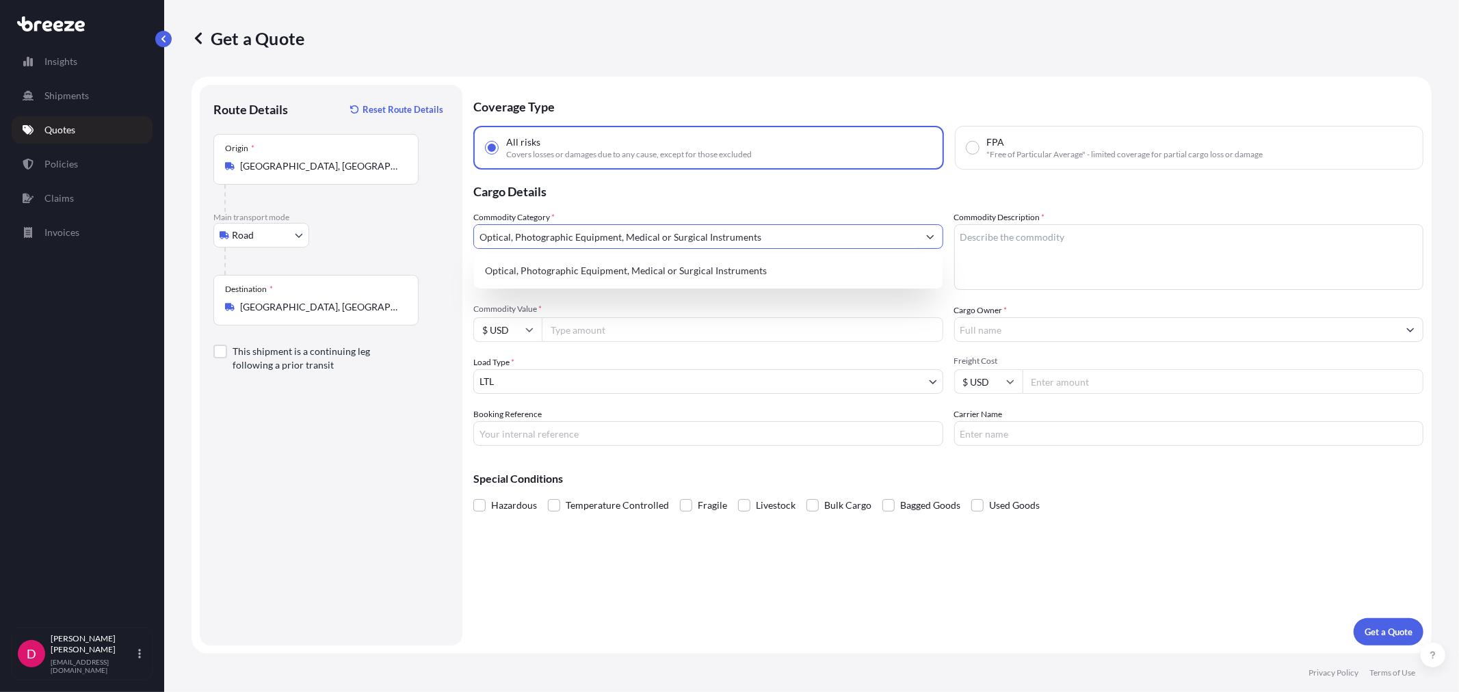
type input "Optical, Photographic Equipment, Medical or Surgical Instruments"
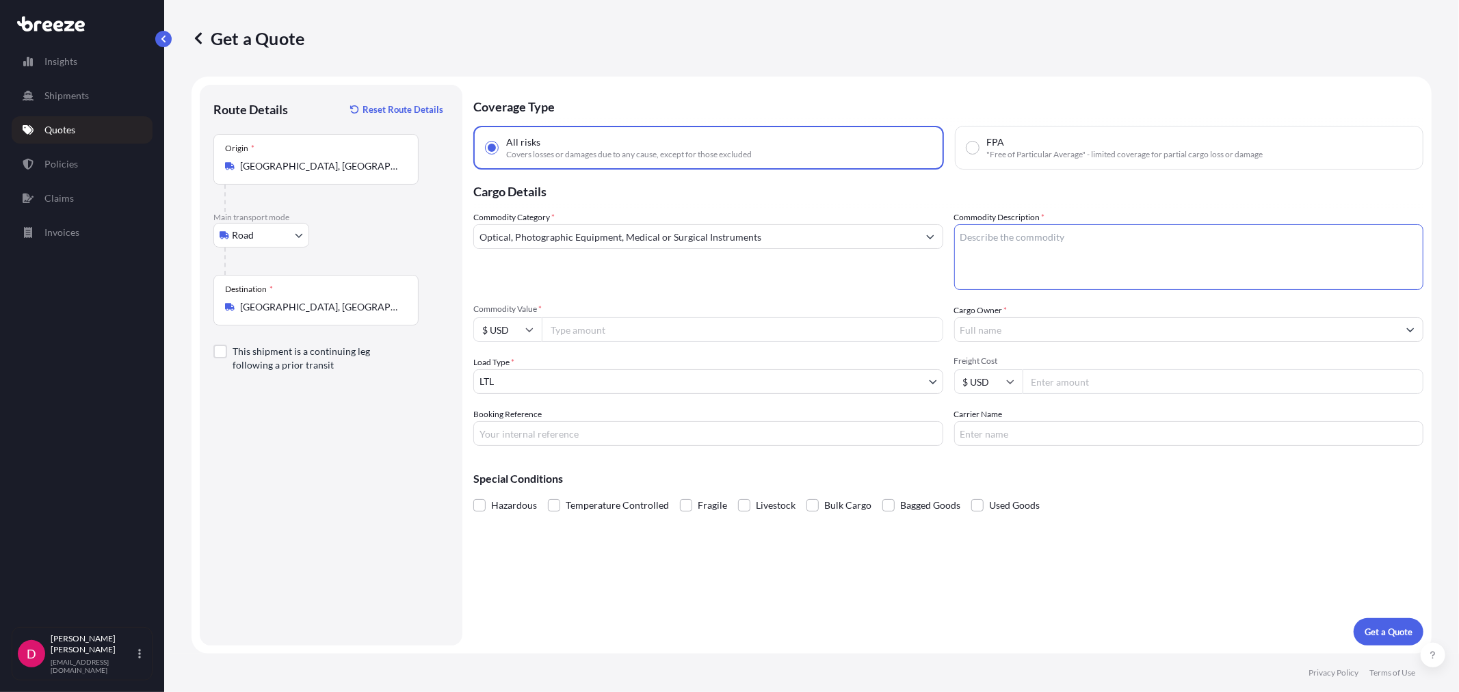
click at [1098, 254] on textarea "Commodity Description *" at bounding box center [1189, 257] width 470 height 66
type textarea "MEDICAL DEVICES"
click at [585, 319] on input "Commodity Value *" at bounding box center [742, 329] width 401 height 25
paste input "3092.20"
type input "3092.20"
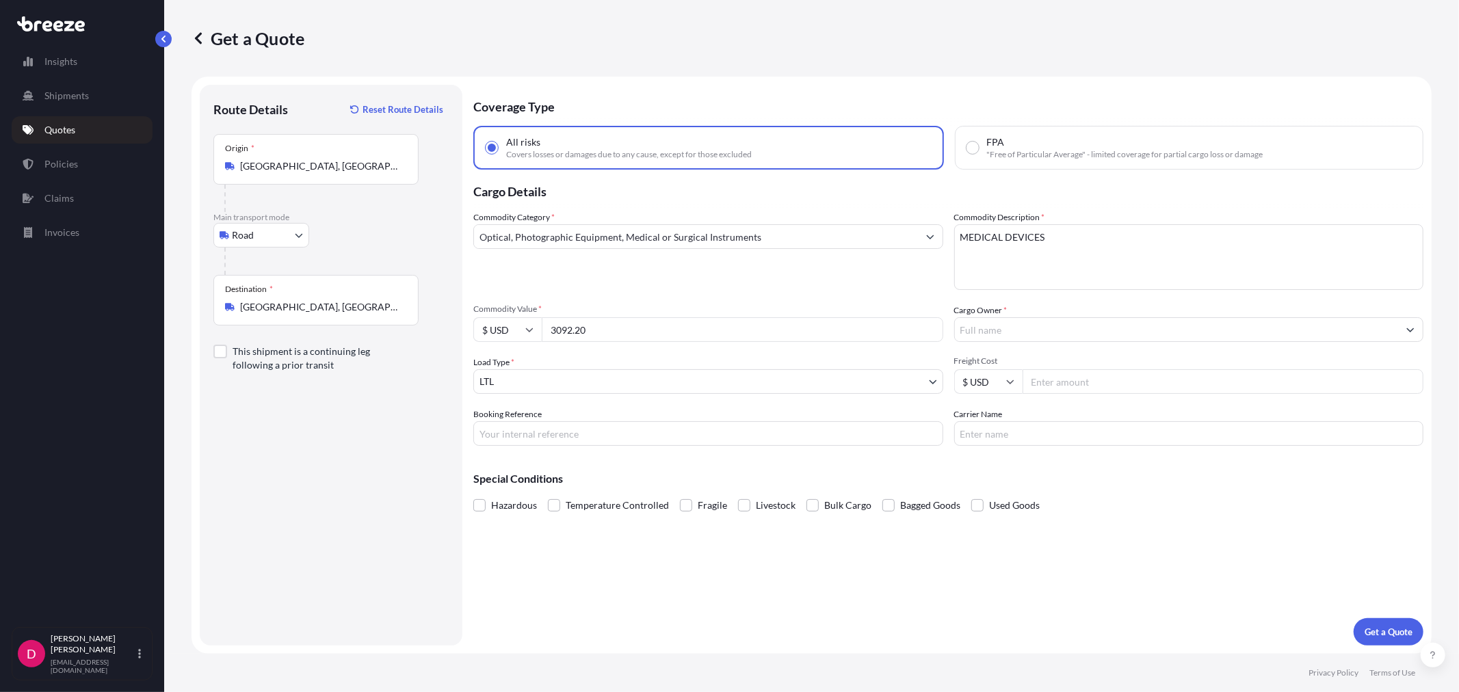
click at [1056, 325] on input "Cargo Owner *" at bounding box center [1177, 329] width 444 height 25
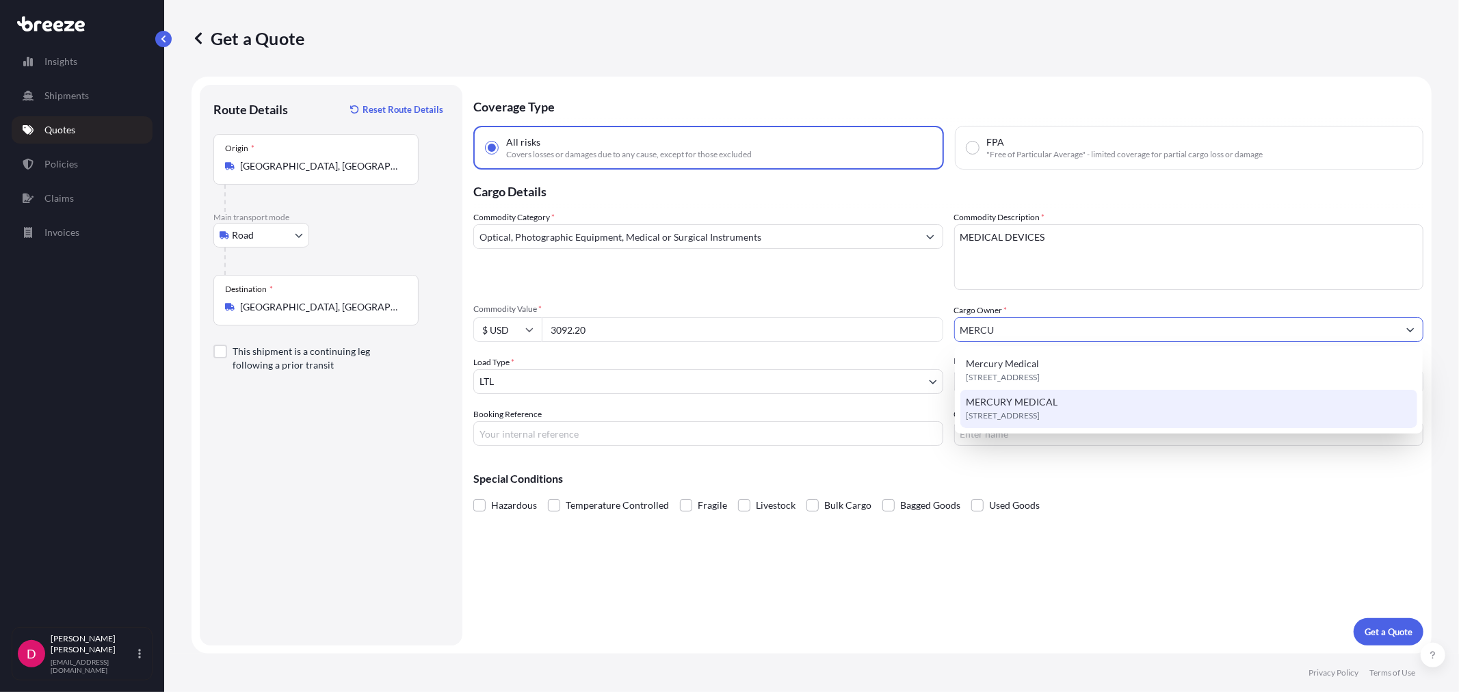
click at [998, 412] on span "[STREET_ADDRESS]" at bounding box center [1003, 416] width 74 height 14
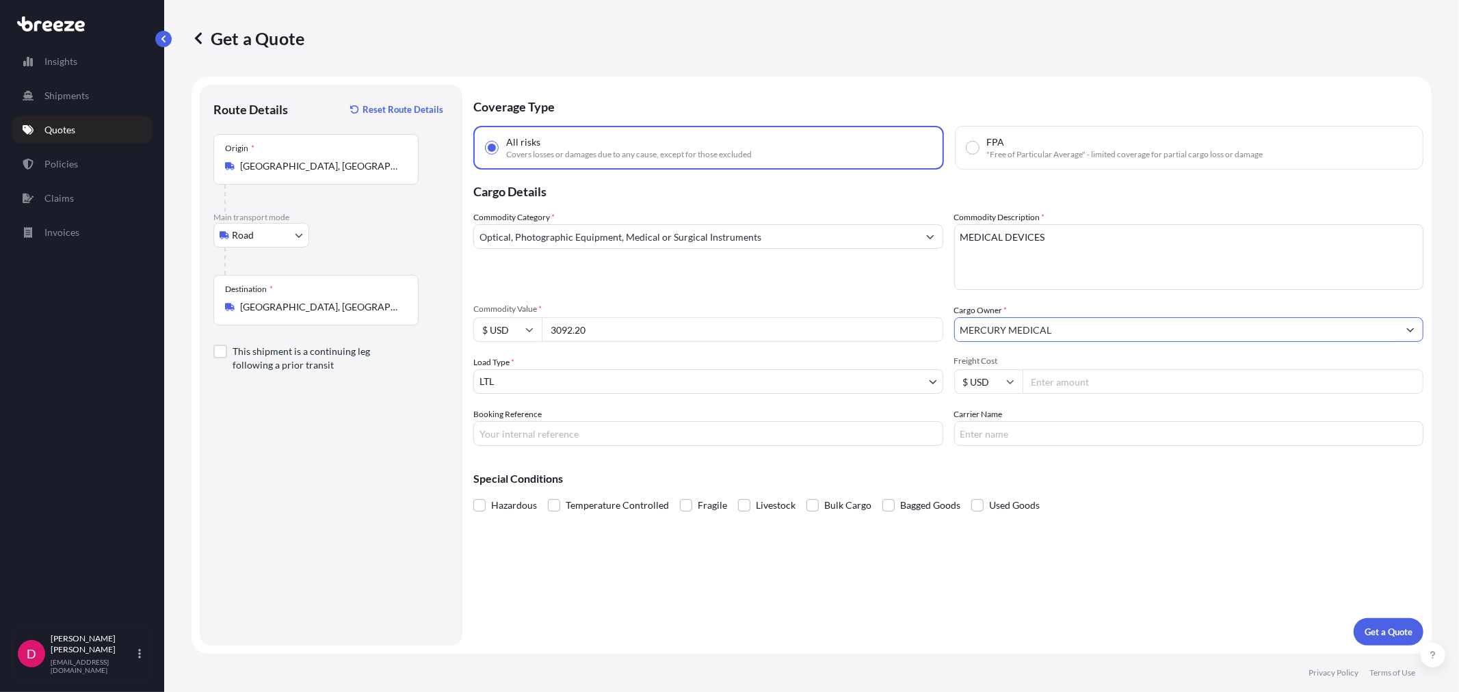
type input "MERCURY MEDICAL"
click at [583, 428] on input "Booking Reference" at bounding box center [708, 433] width 470 height 25
type input "486857"
click at [1093, 388] on input "Freight Cost" at bounding box center [1222, 381] width 401 height 25
type input "365.44"
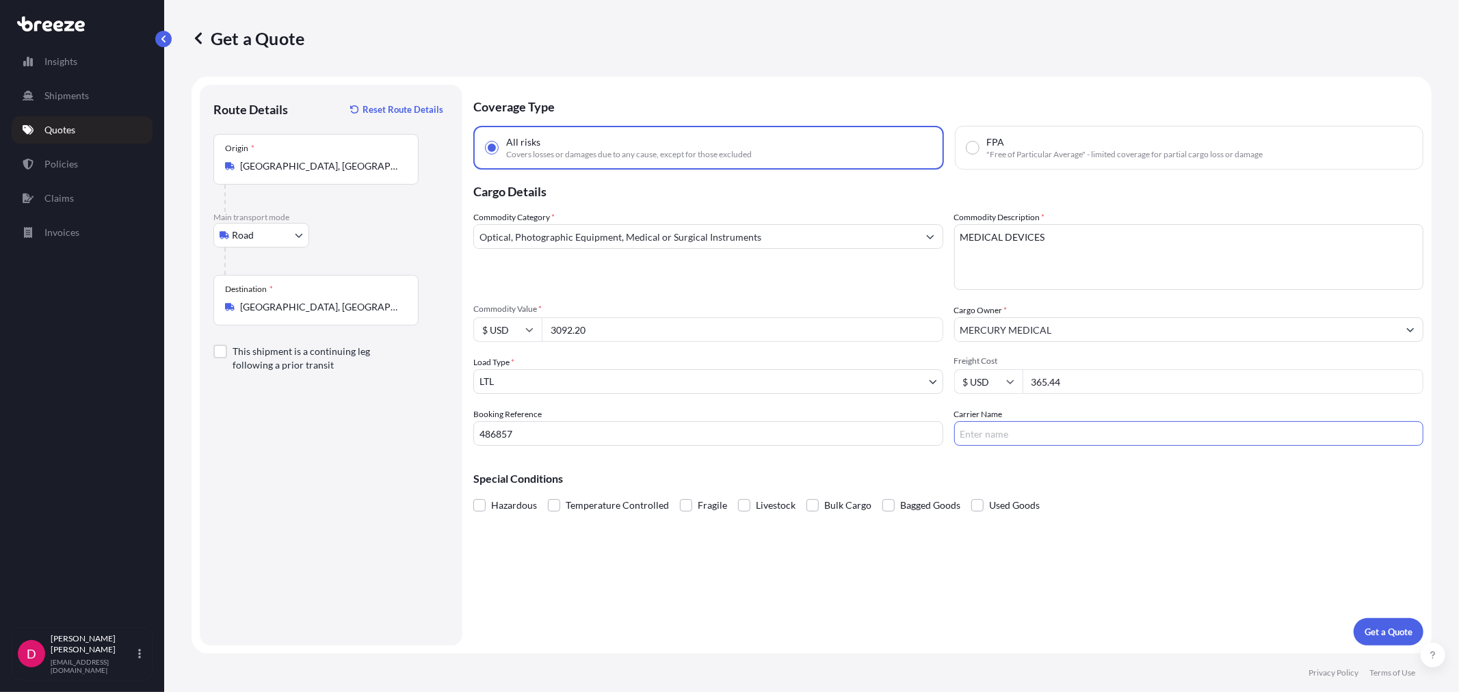
click at [1013, 433] on input "Carrier Name" at bounding box center [1189, 433] width 470 height 25
type input "R&L"
click at [1379, 639] on button "Get a Quote" at bounding box center [1388, 631] width 70 height 27
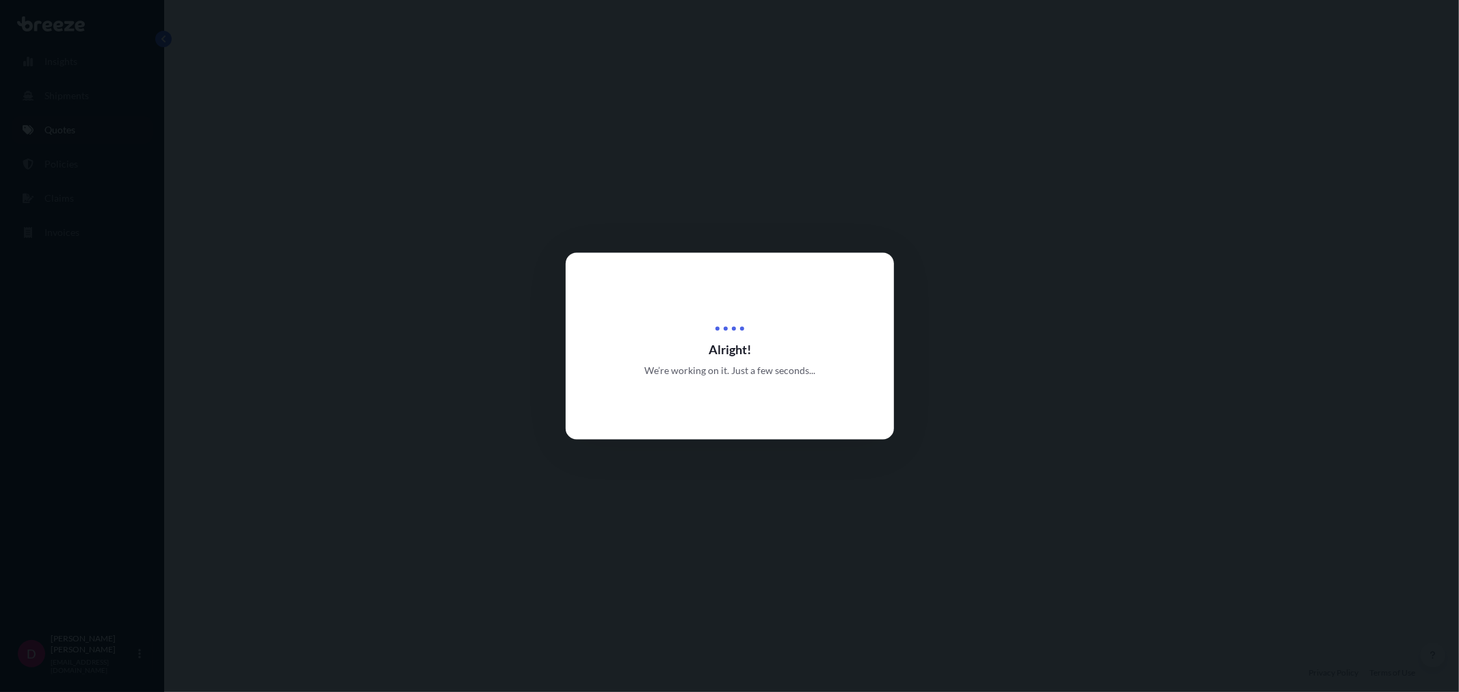
select select "Road"
select select "1"
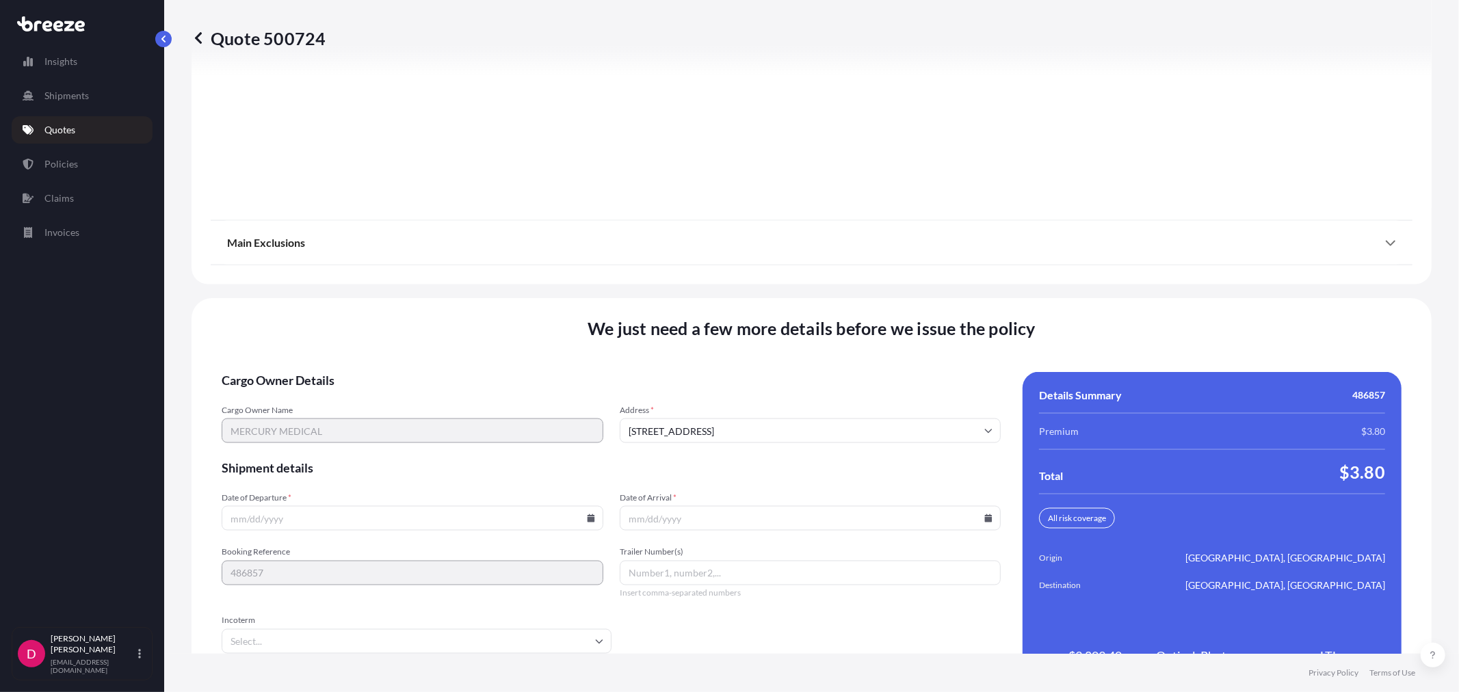
scroll to position [1649, 0]
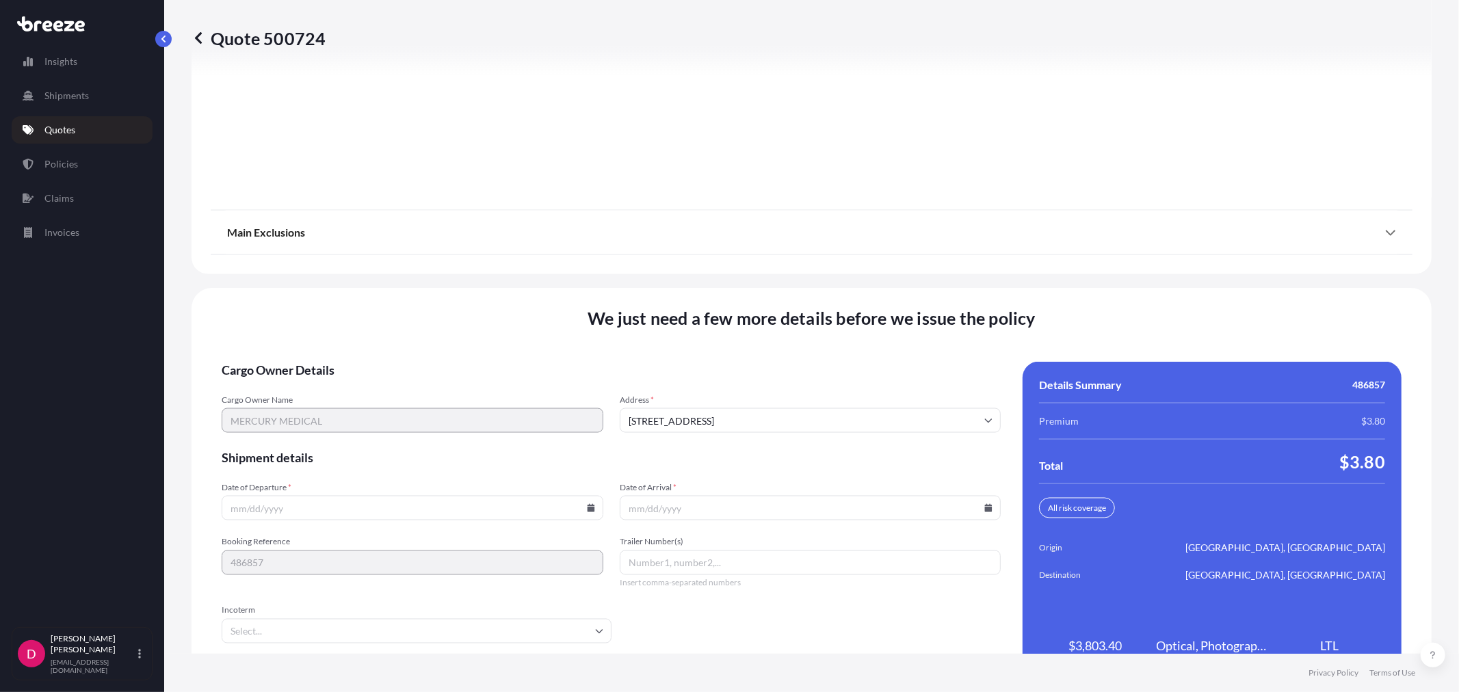
click at [587, 507] on icon at bounding box center [591, 508] width 8 height 8
click at [440, 330] on button "3" at bounding box center [442, 332] width 22 height 22
type input "[DATE]"
click at [985, 505] on icon at bounding box center [989, 508] width 8 height 8
click at [842, 361] on button "10" at bounding box center [836, 358] width 22 height 22
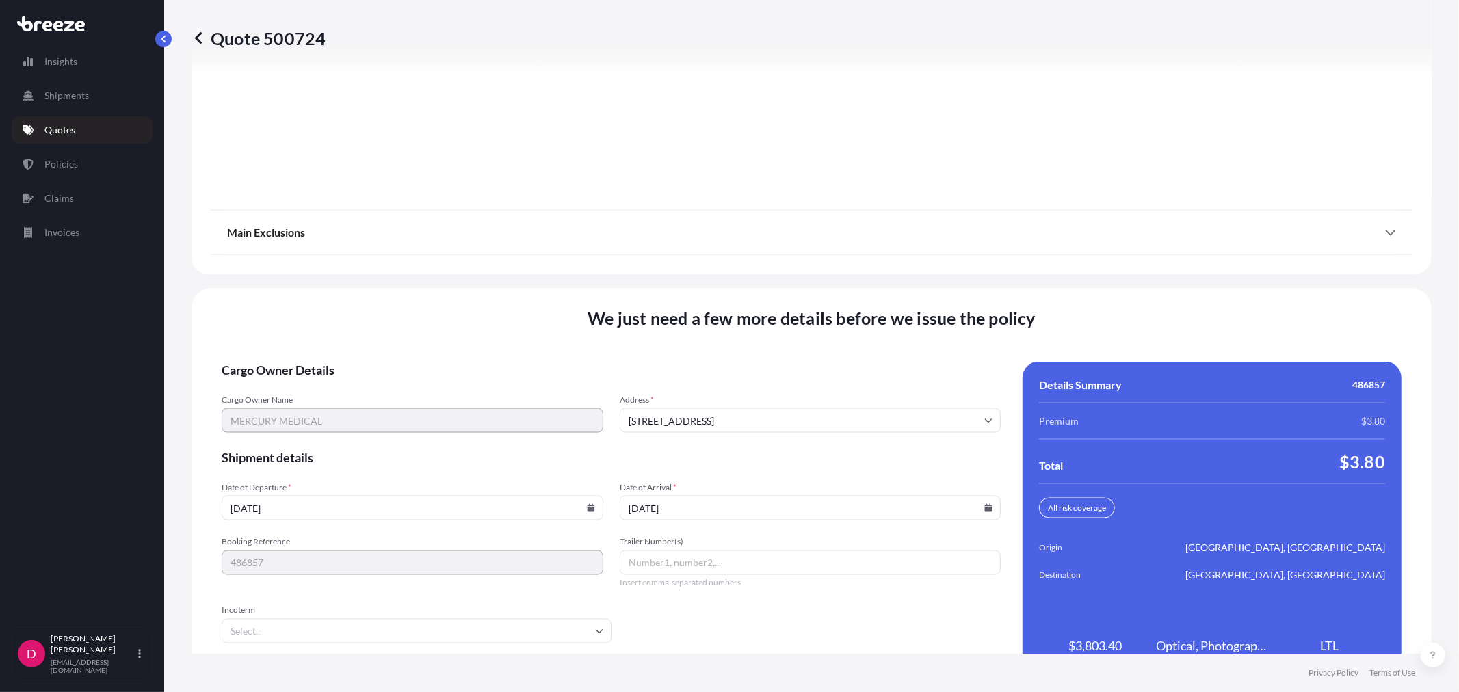
type input "[DATE]"
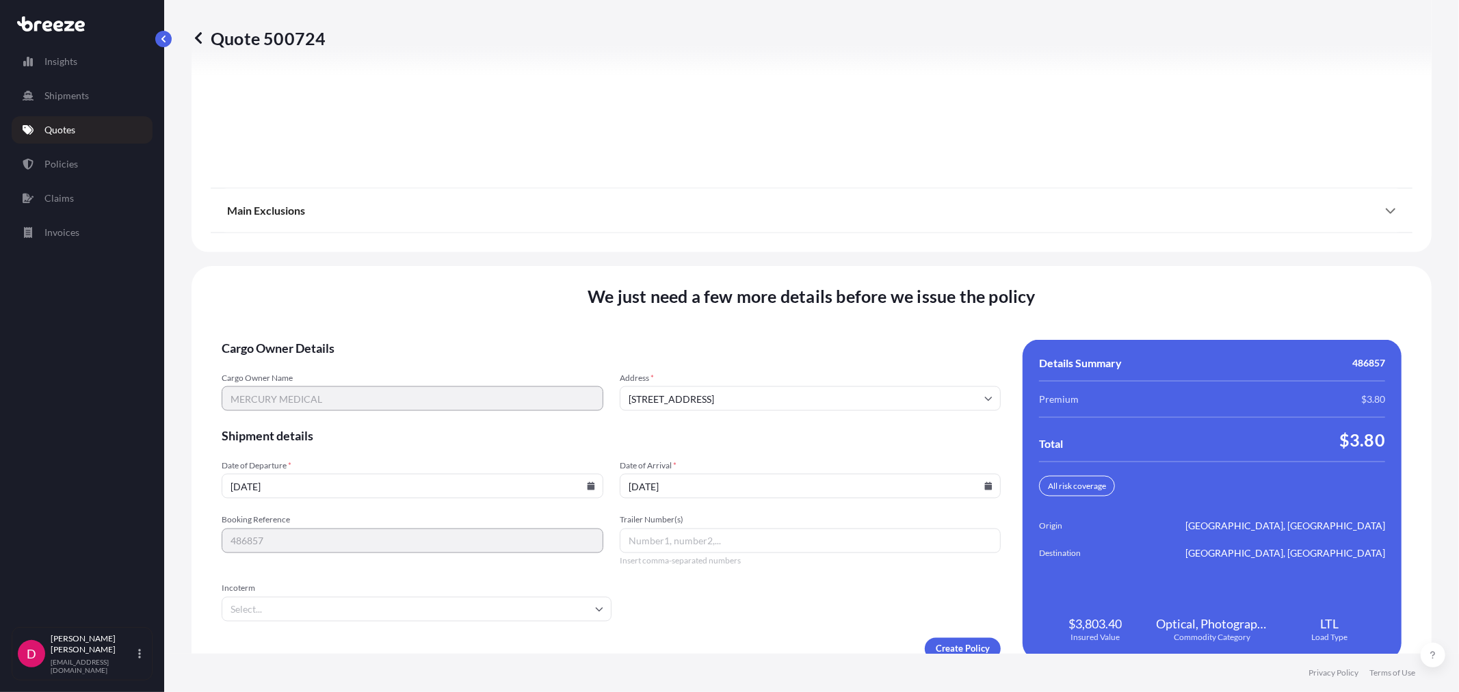
scroll to position [1692, 0]
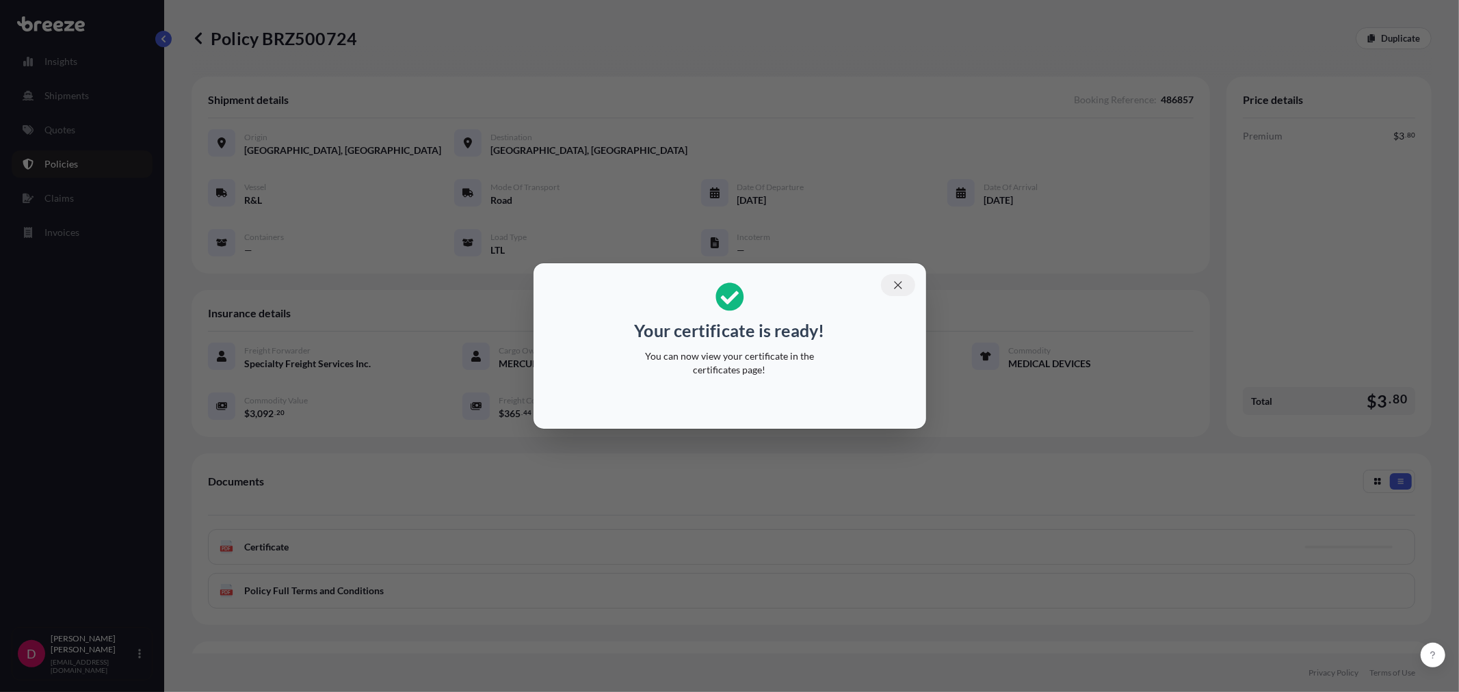
click at [896, 280] on icon "button" at bounding box center [898, 285] width 12 height 12
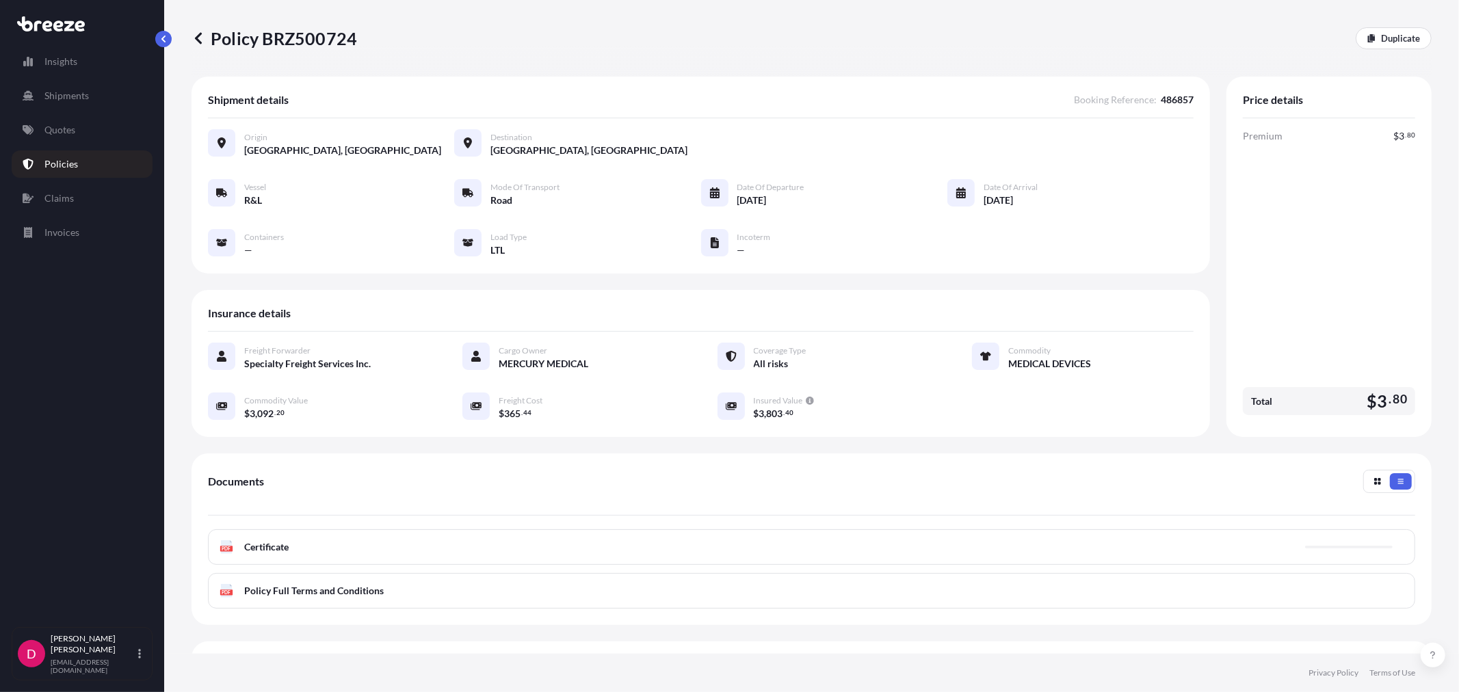
click at [312, 35] on p "Policy BRZ500724" at bounding box center [273, 38] width 165 height 22
click at [312, 34] on p "Policy BRZ500724" at bounding box center [273, 38] width 165 height 22
copy p "BRZ500724"
